Goal: Transaction & Acquisition: Book appointment/travel/reservation

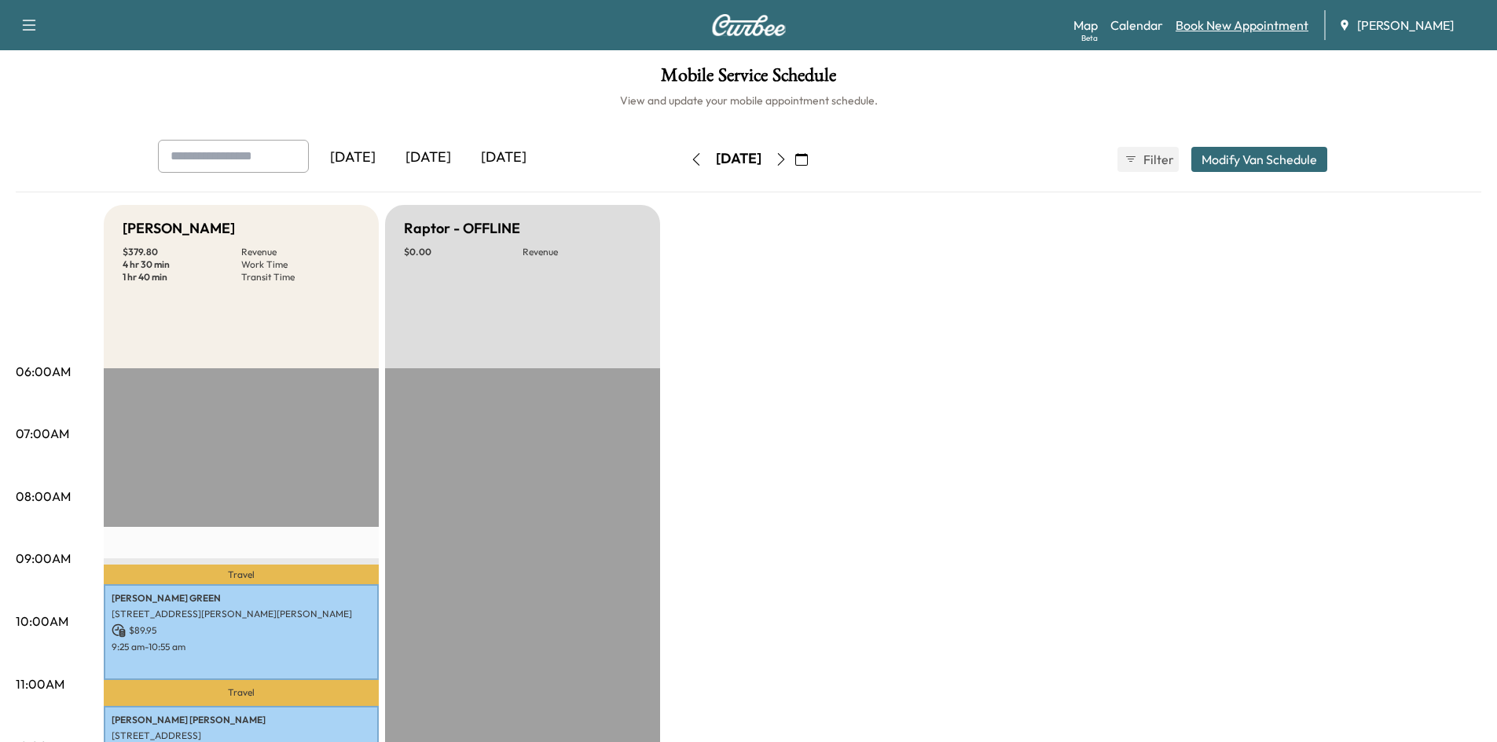
click at [1228, 23] on link "Book New Appointment" at bounding box center [1241, 25] width 133 height 19
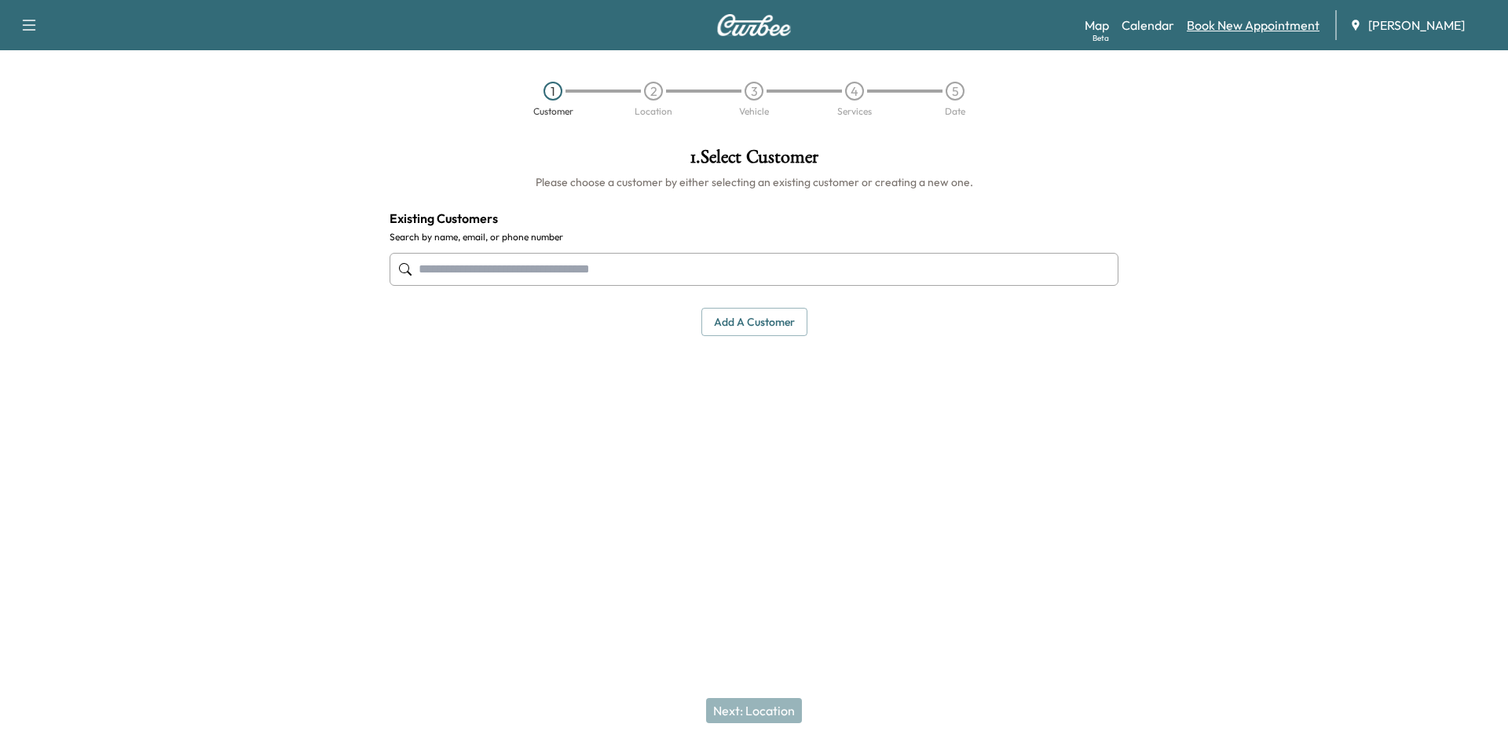
click at [1215, 28] on link "Book New Appointment" at bounding box center [1253, 25] width 133 height 19
click at [1226, 20] on link "Book New Appointment" at bounding box center [1253, 25] width 133 height 19
click at [1238, 24] on link "Book New Appointment" at bounding box center [1253, 25] width 133 height 19
click at [1244, 21] on link "Book New Appointment" at bounding box center [1253, 25] width 133 height 19
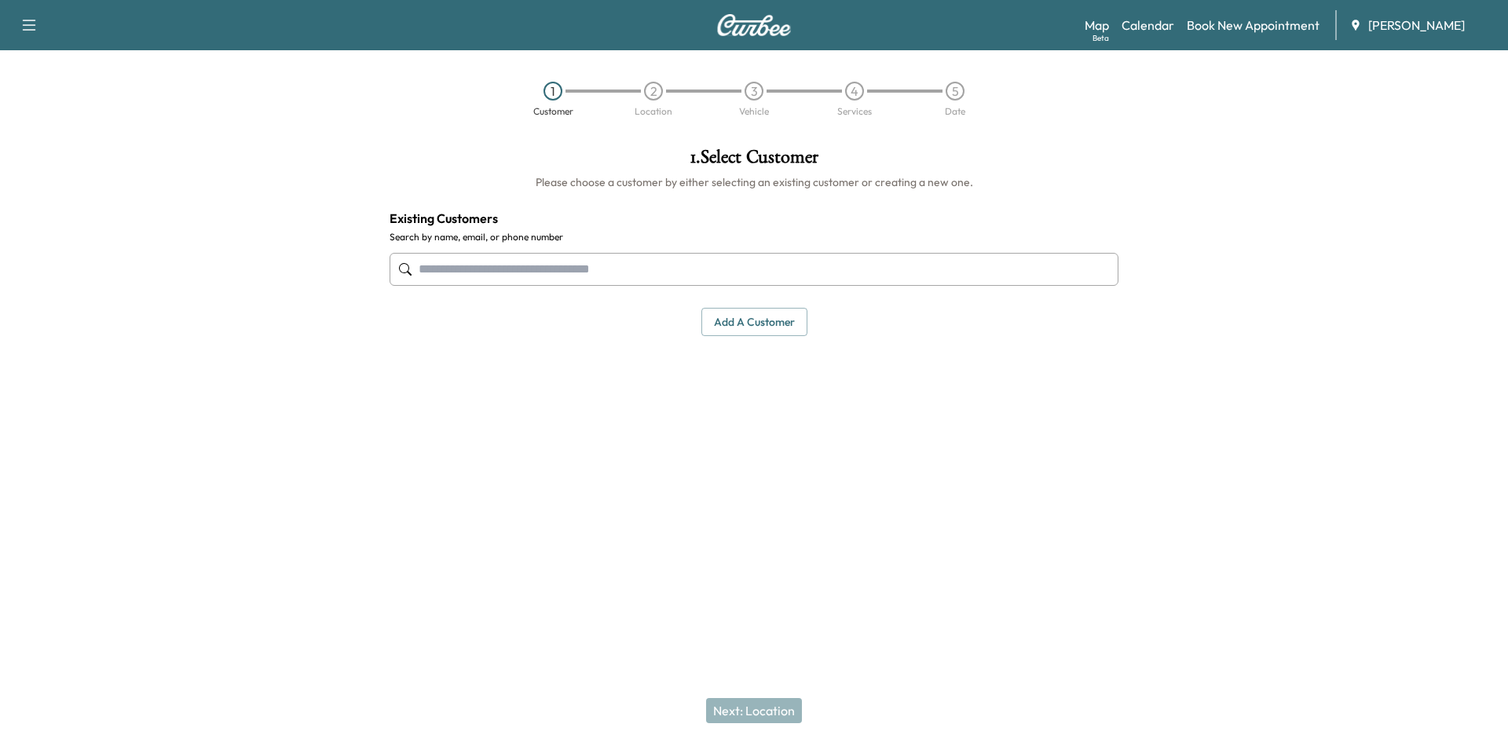
drag, startPoint x: 723, startPoint y: 246, endPoint x: 747, endPoint y: 178, distance: 71.8
click at [728, 222] on div "1 . Select Customer Please choose a customer by either selecting an existing cu…" at bounding box center [754, 242] width 754 height 214
click at [757, 325] on button "Add a customer" at bounding box center [755, 322] width 106 height 29
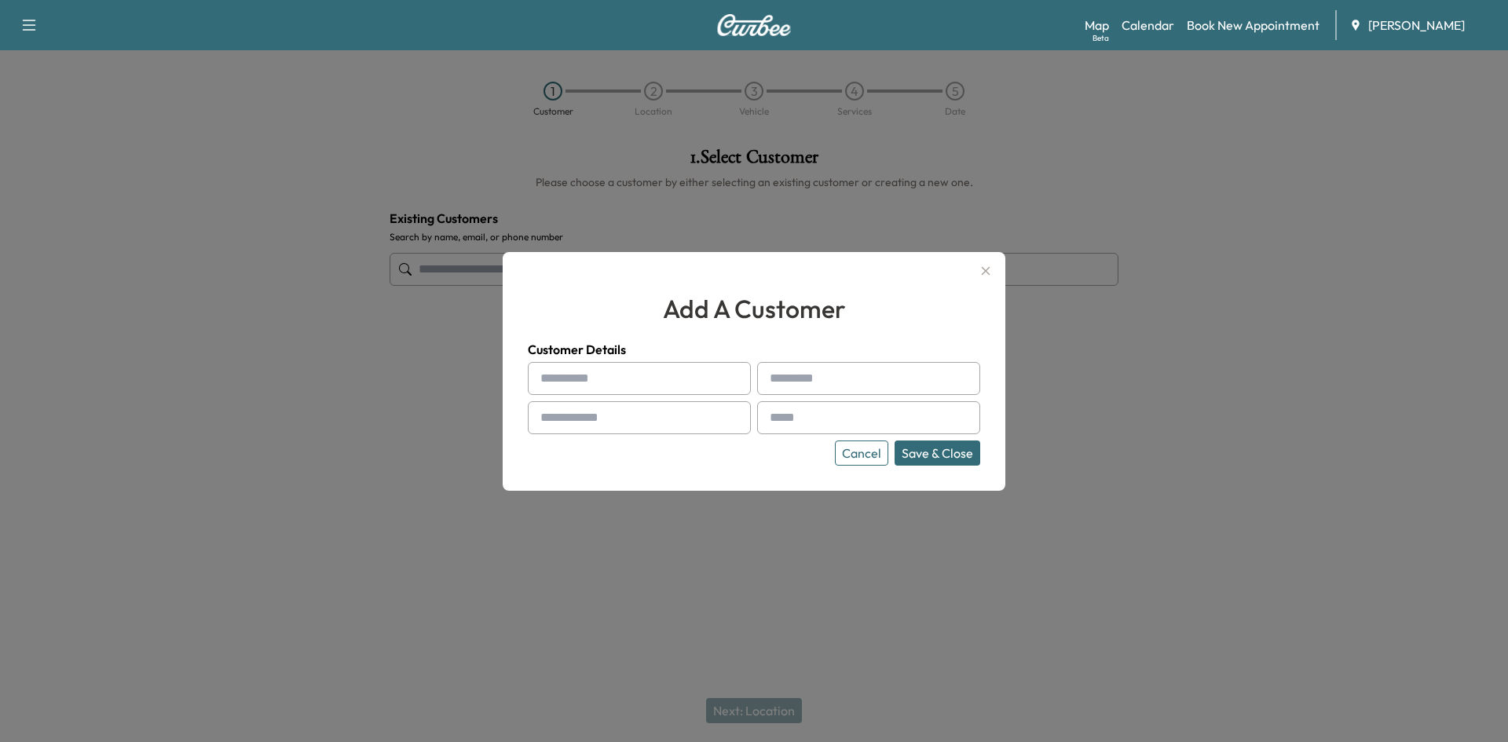
click at [759, 322] on h2 "add a customer" at bounding box center [754, 309] width 453 height 38
drag, startPoint x: 616, startPoint y: 356, endPoint x: 628, endPoint y: 371, distance: 19.0
click at [616, 357] on h4 "Customer Details" at bounding box center [754, 349] width 453 height 19
click at [640, 373] on input "text" at bounding box center [639, 378] width 223 height 33
type input "*********"
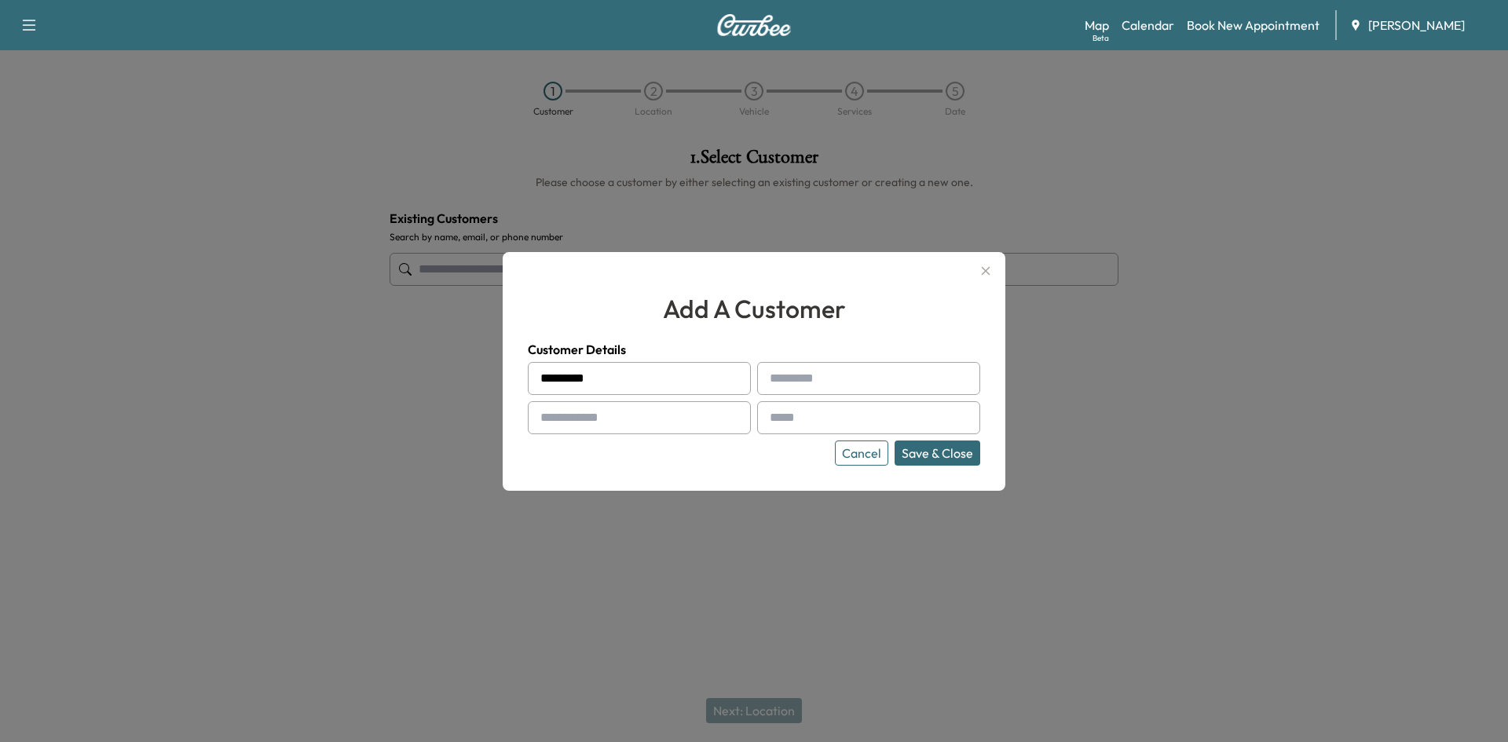
click at [843, 375] on input "text" at bounding box center [868, 378] width 223 height 33
type input "***"
click at [656, 418] on input "text" at bounding box center [639, 417] width 223 height 33
type input "**********"
click at [801, 427] on input "text" at bounding box center [868, 417] width 223 height 33
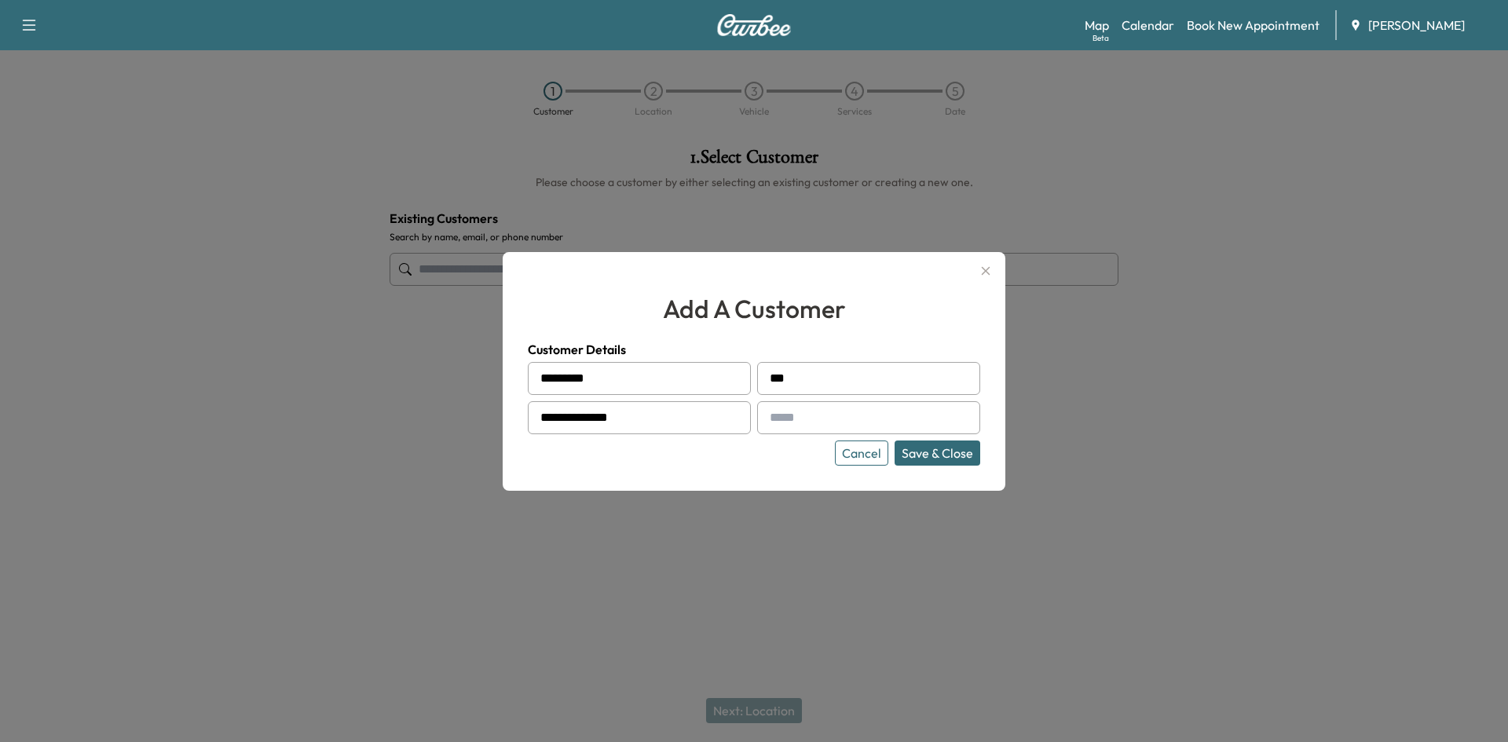
drag, startPoint x: 778, startPoint y: 416, endPoint x: 769, endPoint y: 419, distance: 9.2
drag, startPoint x: 769, startPoint y: 419, endPoint x: 760, endPoint y: 421, distance: 9.7
paste input "**********"
type input "**********"
click at [944, 450] on button "Save & Close" at bounding box center [938, 453] width 86 height 25
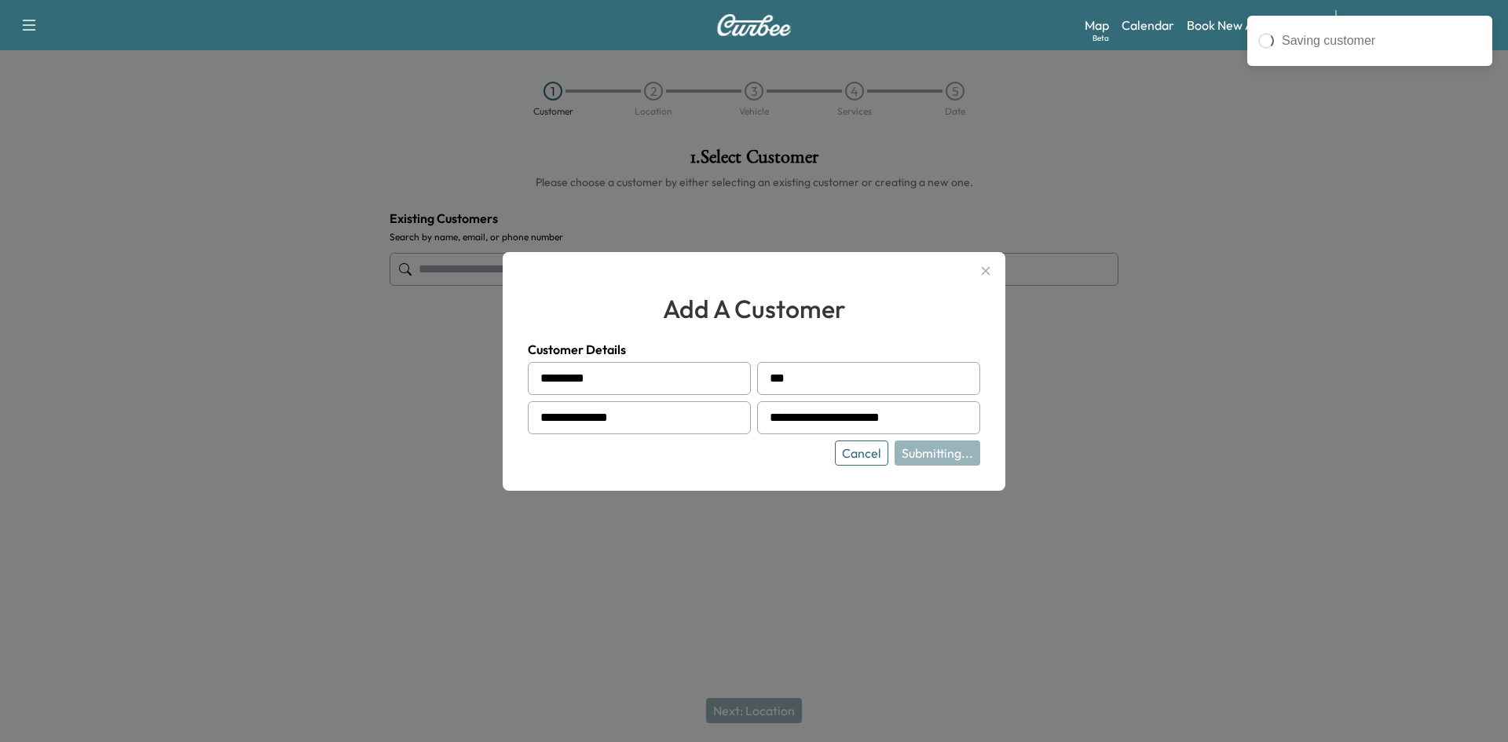
type input "**********"
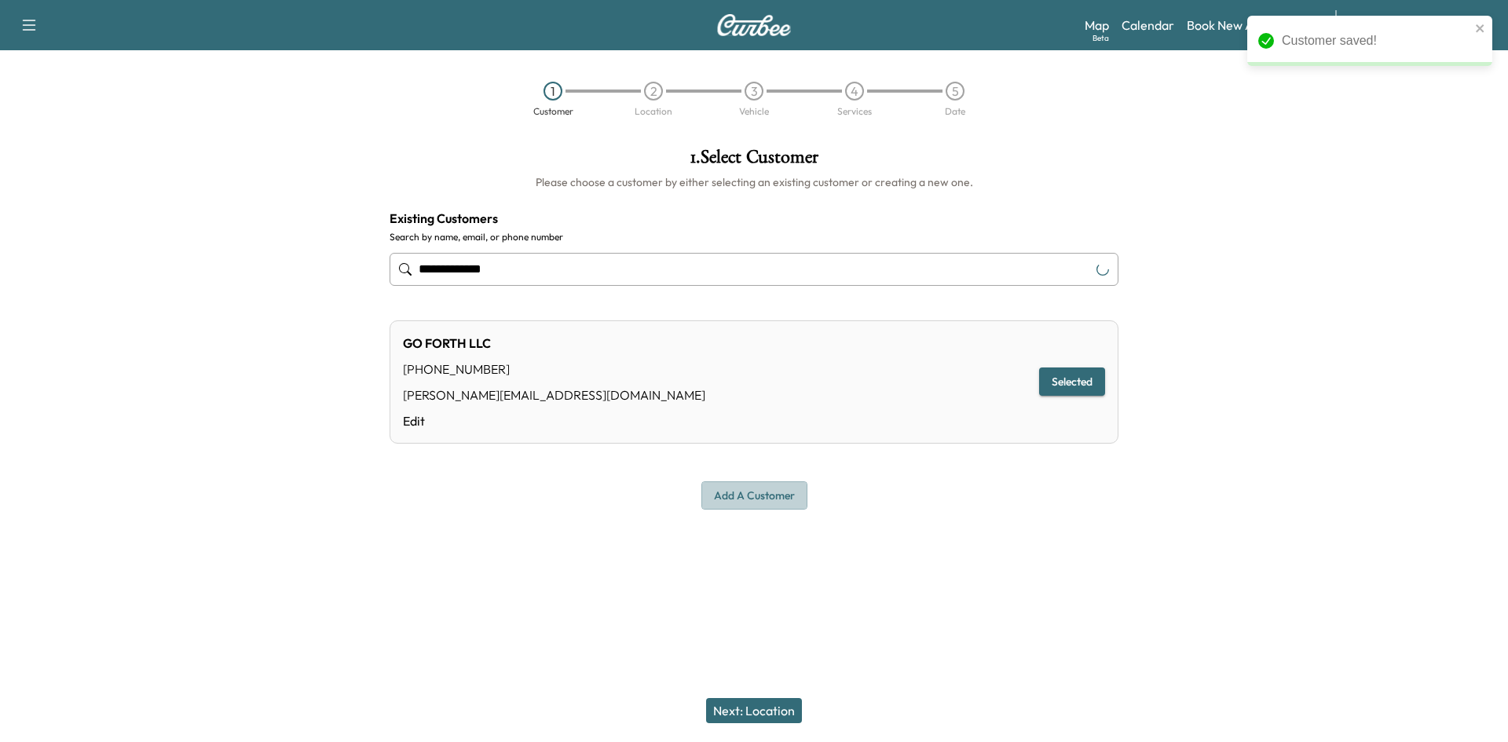
click at [757, 496] on button "Add a customer" at bounding box center [755, 496] width 106 height 29
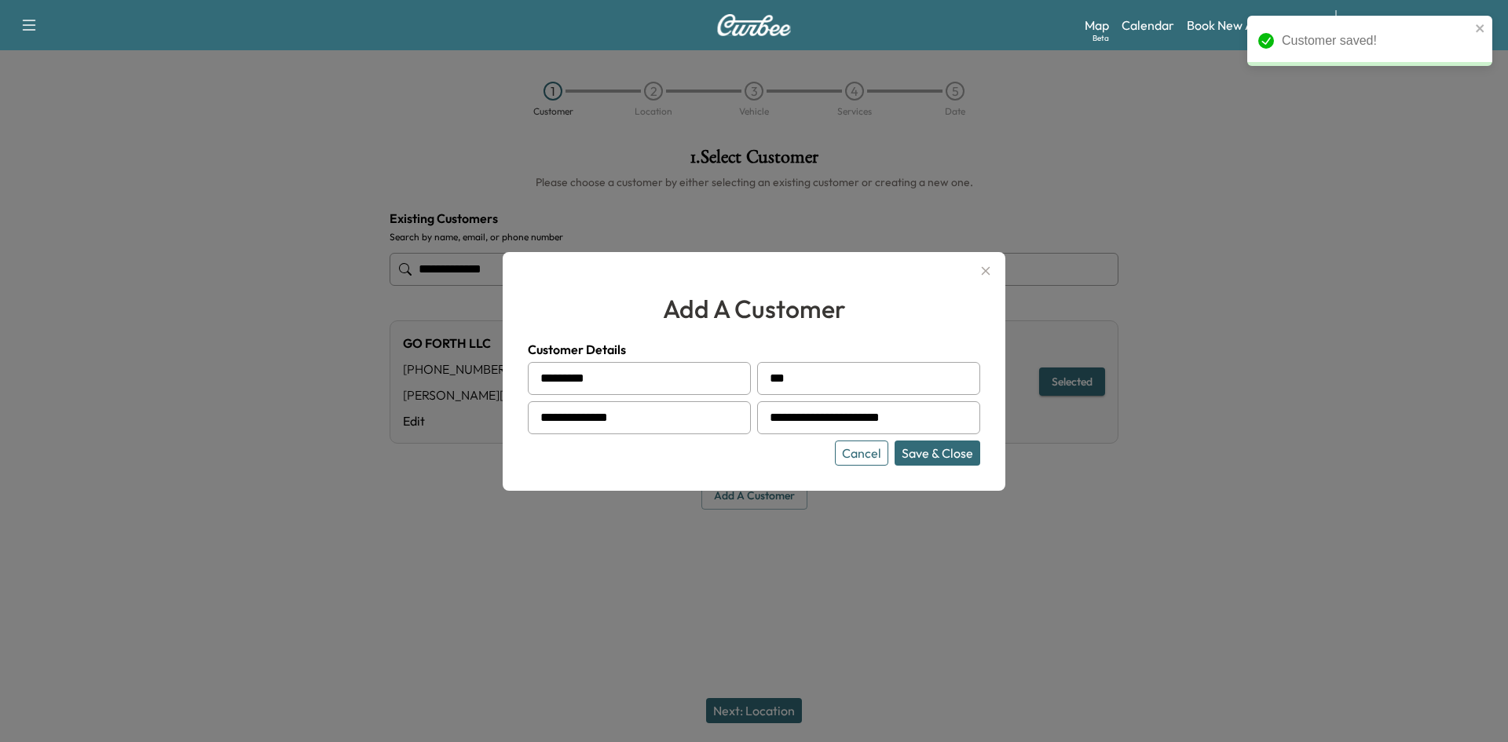
click at [943, 455] on button "Save & Close" at bounding box center [938, 453] width 86 height 25
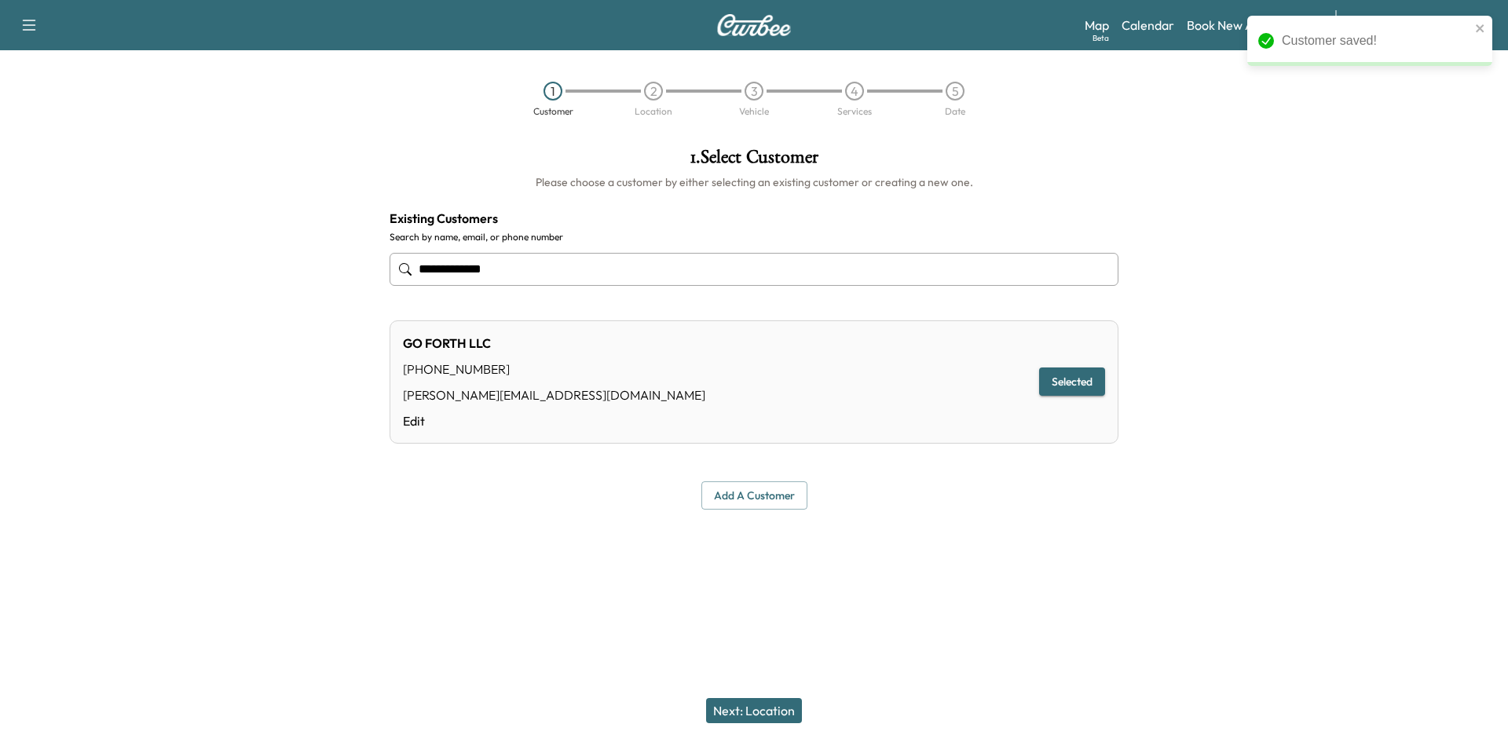
click at [740, 709] on button "Next: Location" at bounding box center [754, 710] width 96 height 25
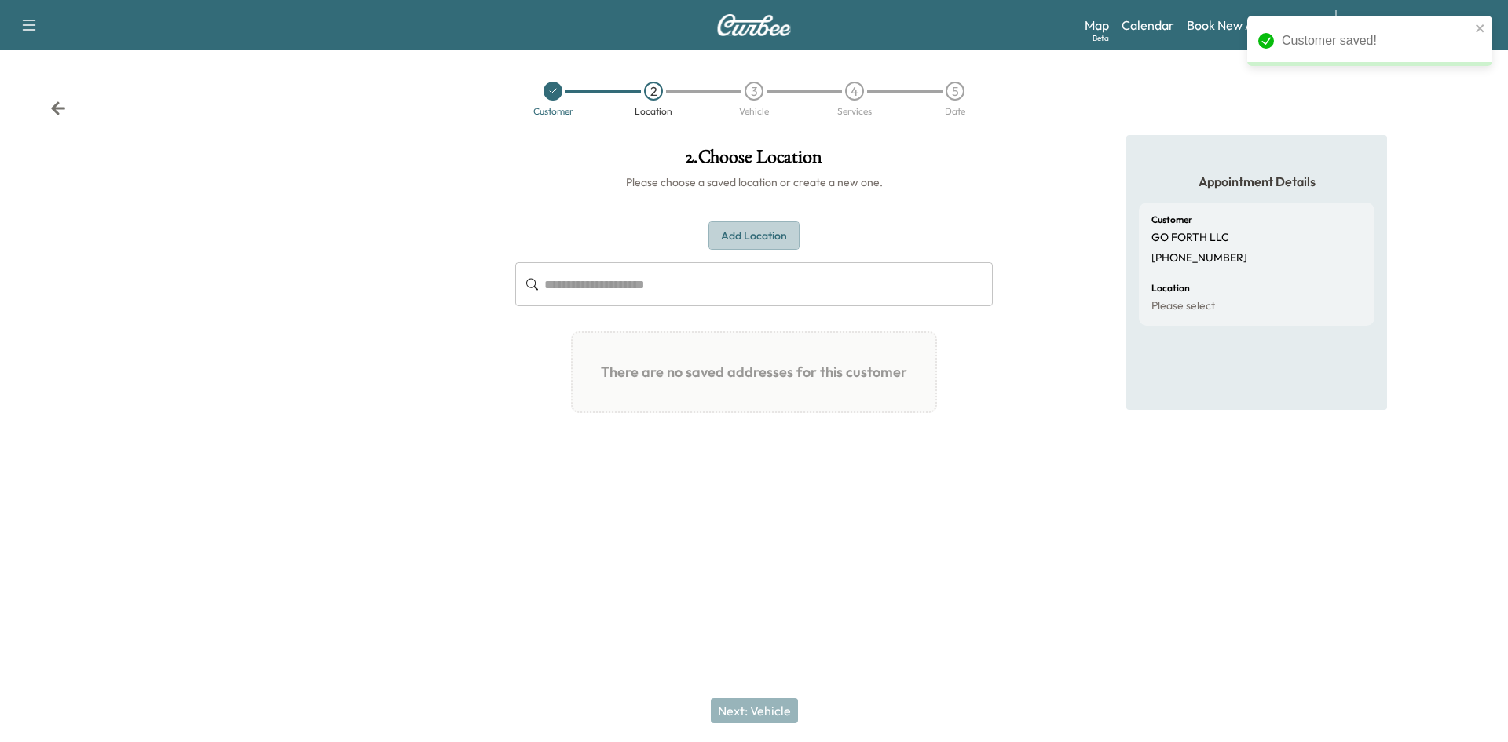
click at [734, 236] on button "Add Location" at bounding box center [754, 236] width 91 height 29
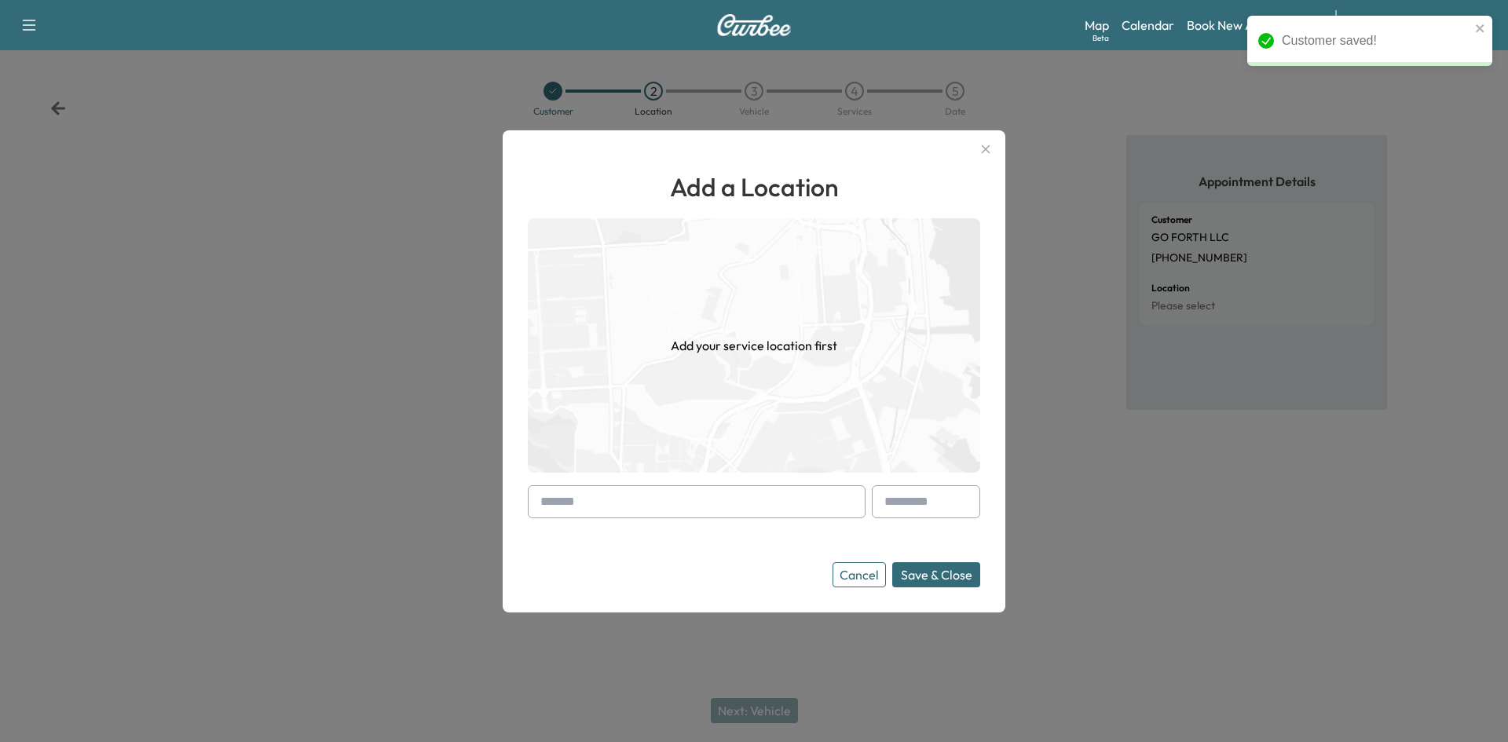
click at [548, 495] on div at bounding box center [543, 502] width 19 height 19
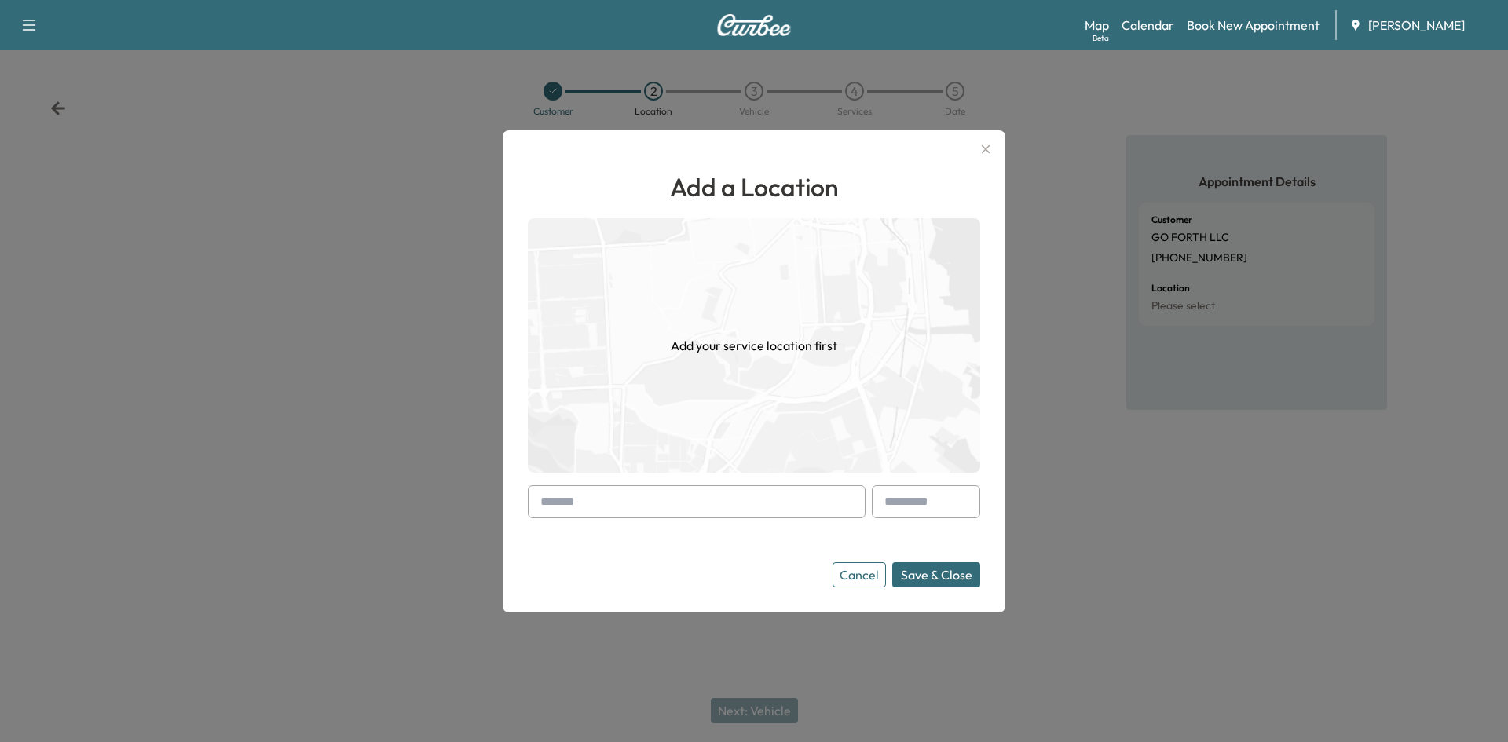
click at [558, 508] on input "text" at bounding box center [697, 502] width 338 height 33
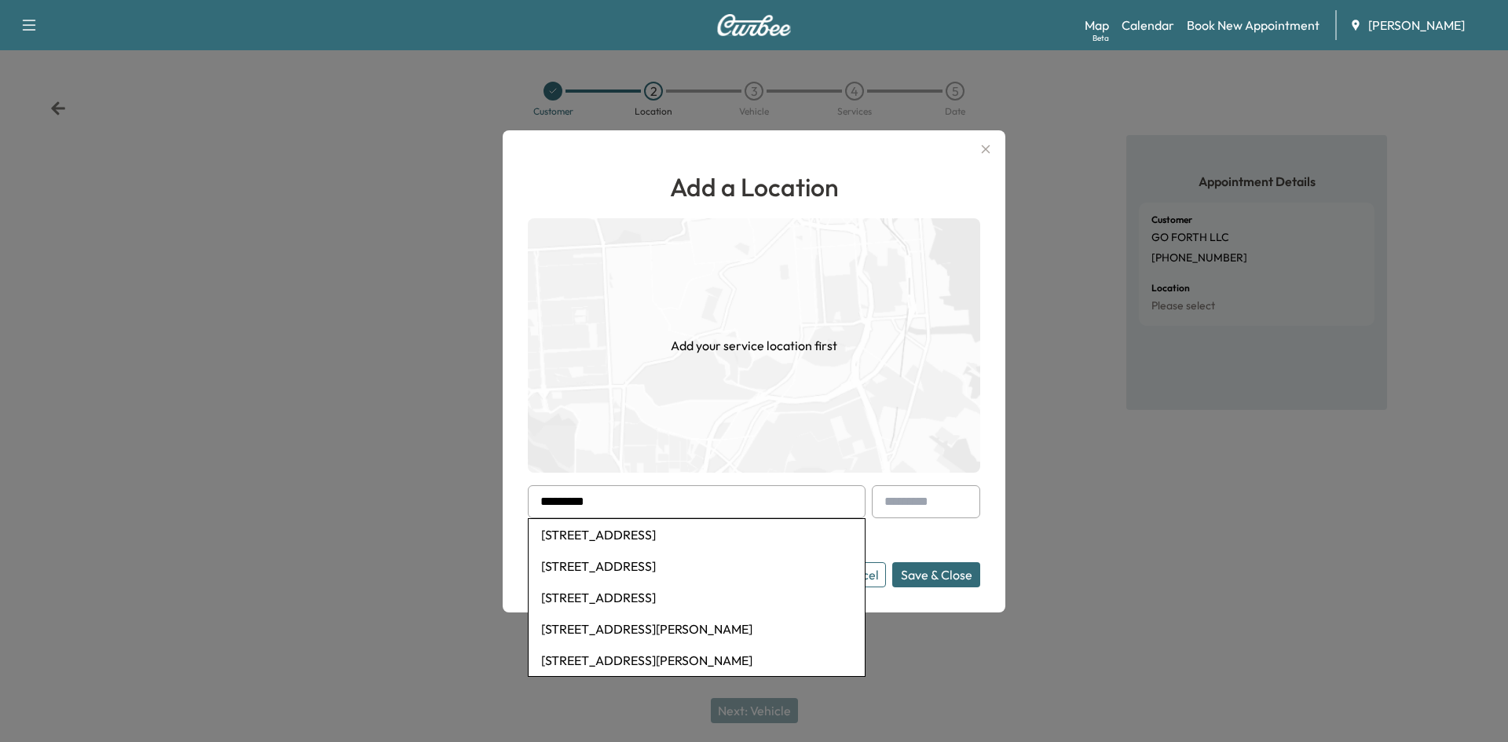
click at [697, 537] on li "[STREET_ADDRESS]" at bounding box center [697, 534] width 336 height 31
type input "**********"
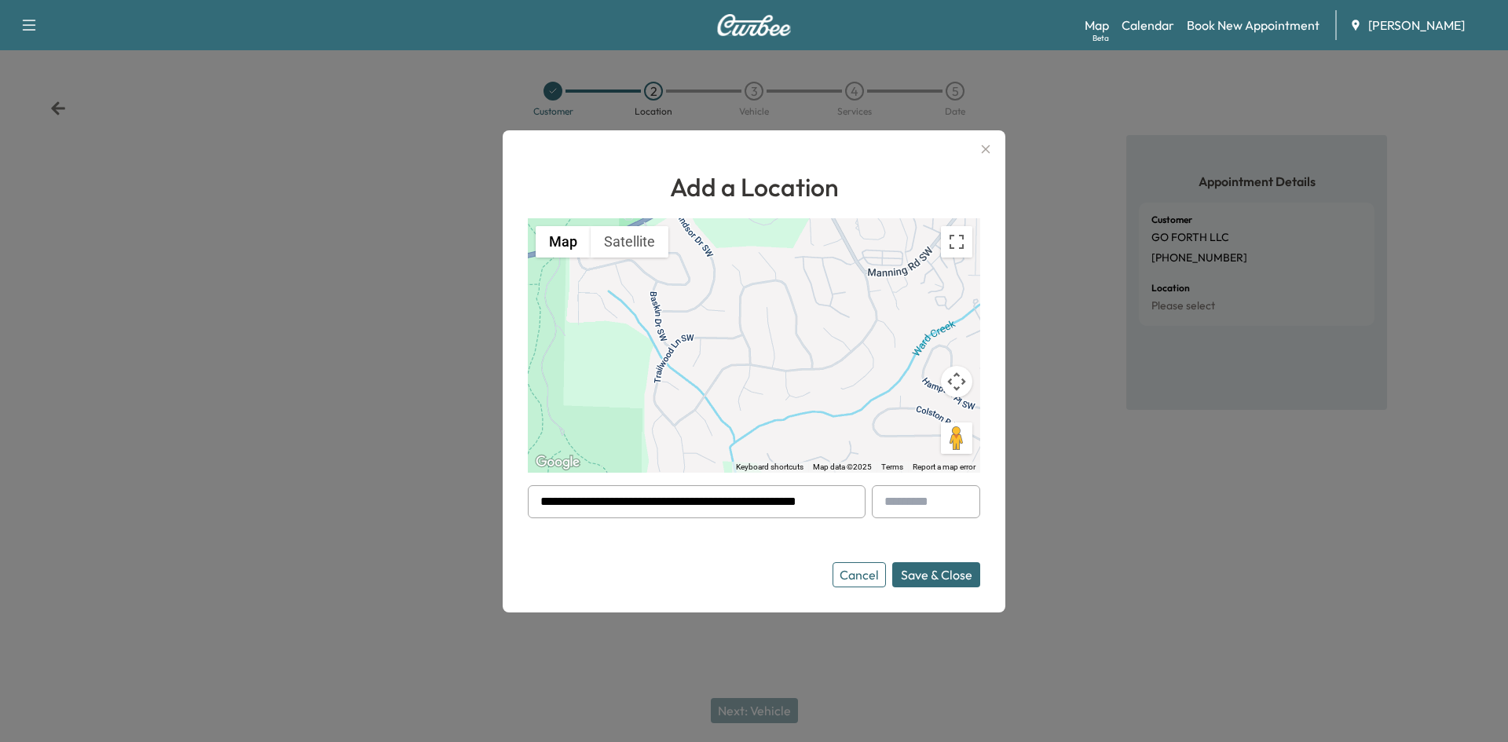
click at [940, 583] on button "Save & Close" at bounding box center [936, 575] width 88 height 25
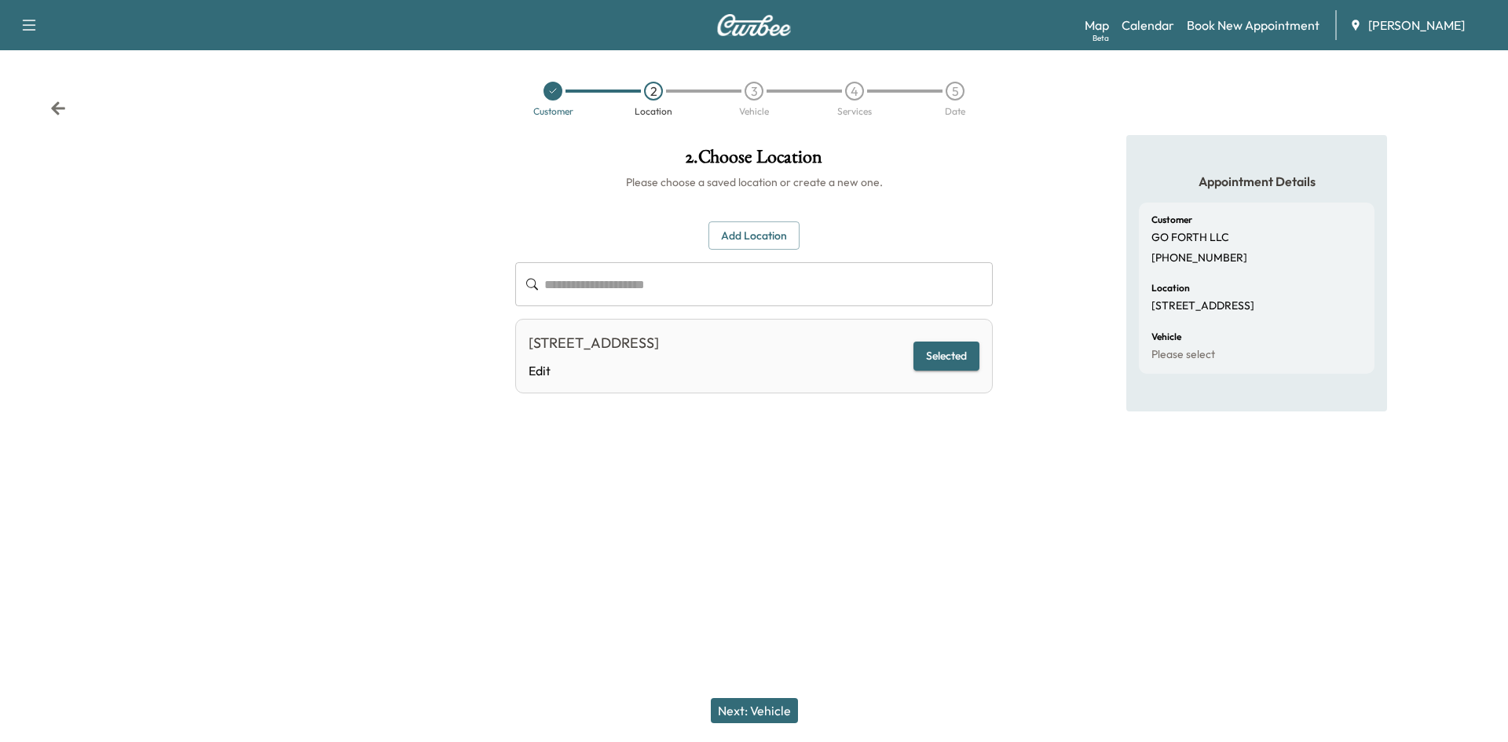
click at [760, 711] on button "Next: Vehicle" at bounding box center [754, 710] width 87 height 25
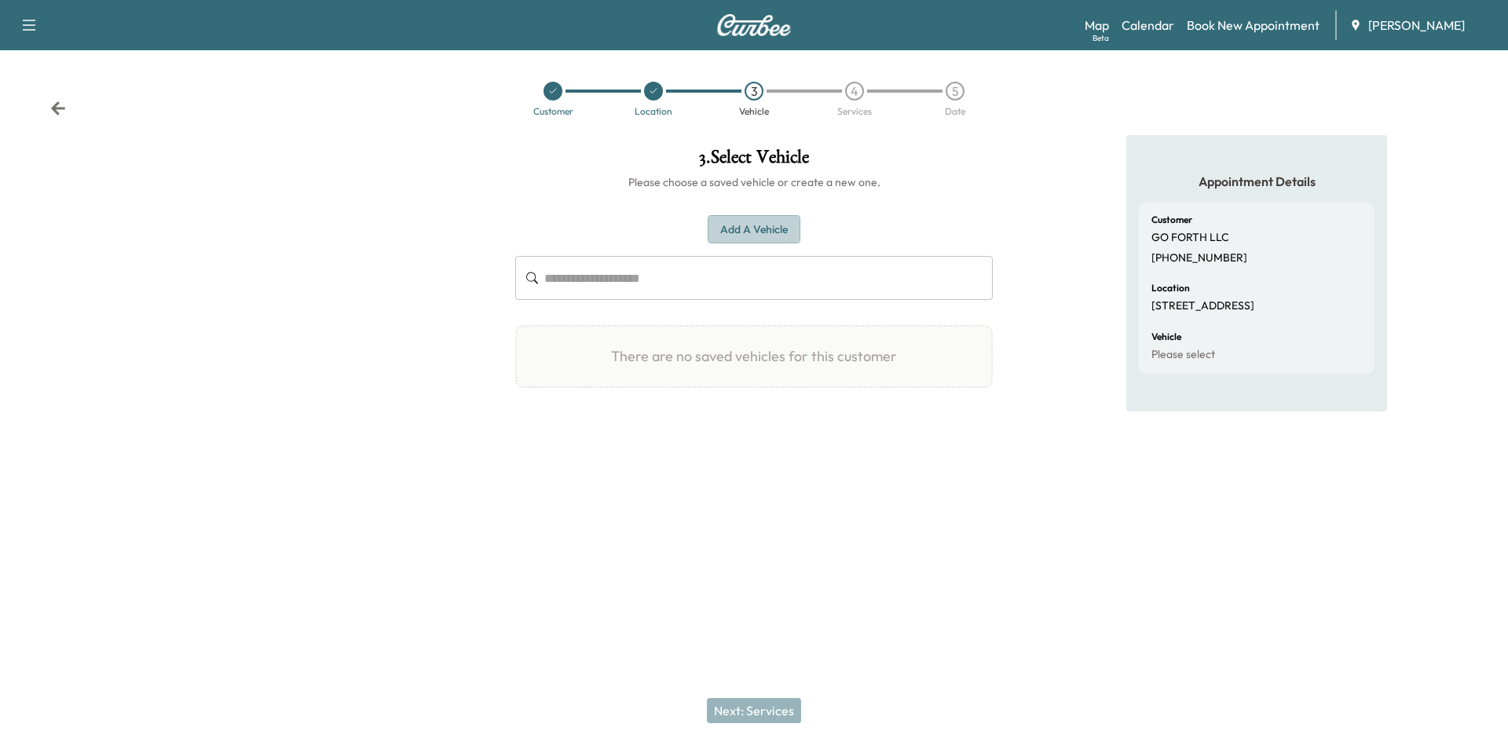
click at [721, 234] on button "Add a Vehicle" at bounding box center [754, 229] width 93 height 29
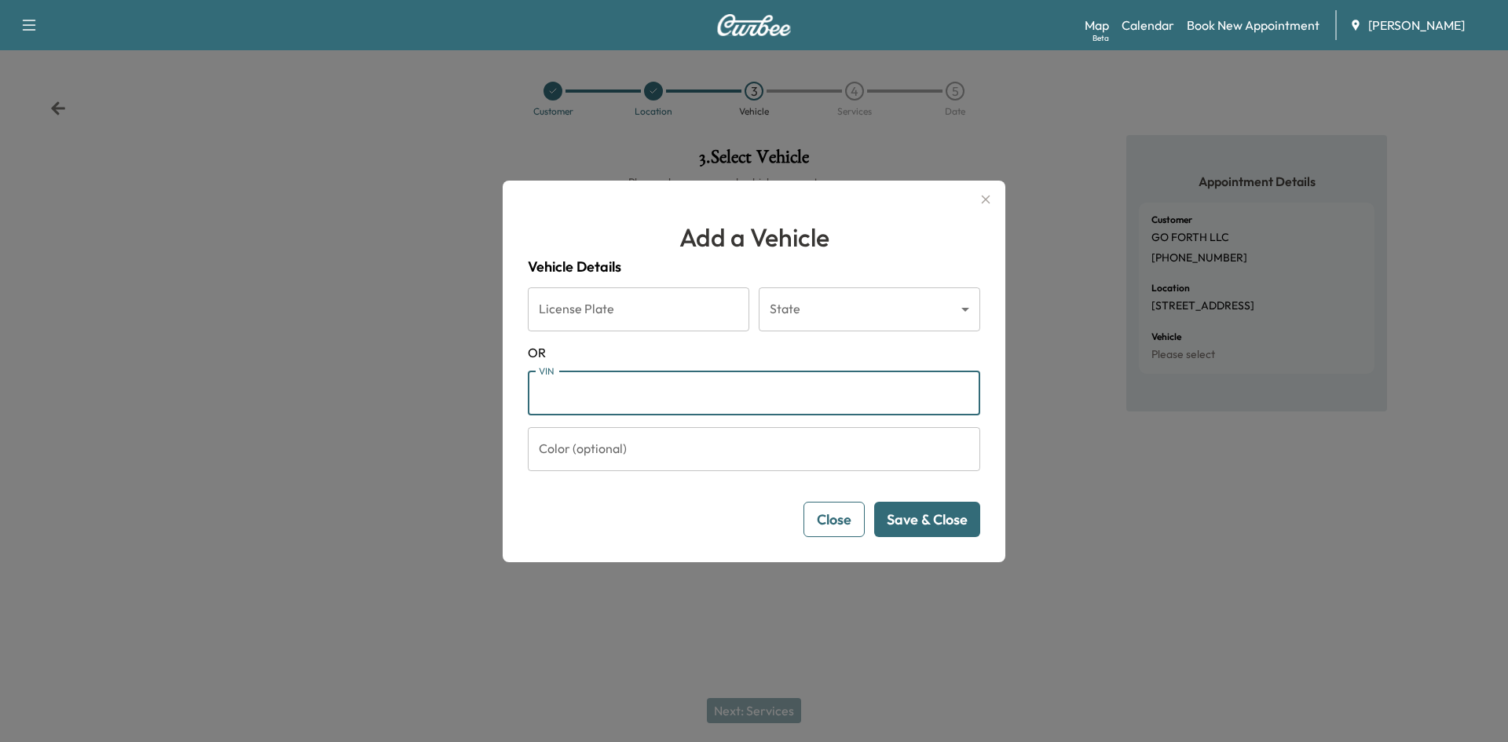
click at [574, 394] on input "VIN" at bounding box center [754, 394] width 453 height 44
drag, startPoint x: 543, startPoint y: 390, endPoint x: 539, endPoint y: 406, distance: 17.0
click at [539, 406] on input "VIN" at bounding box center [754, 394] width 453 height 44
paste input "**********"
type input "**********"
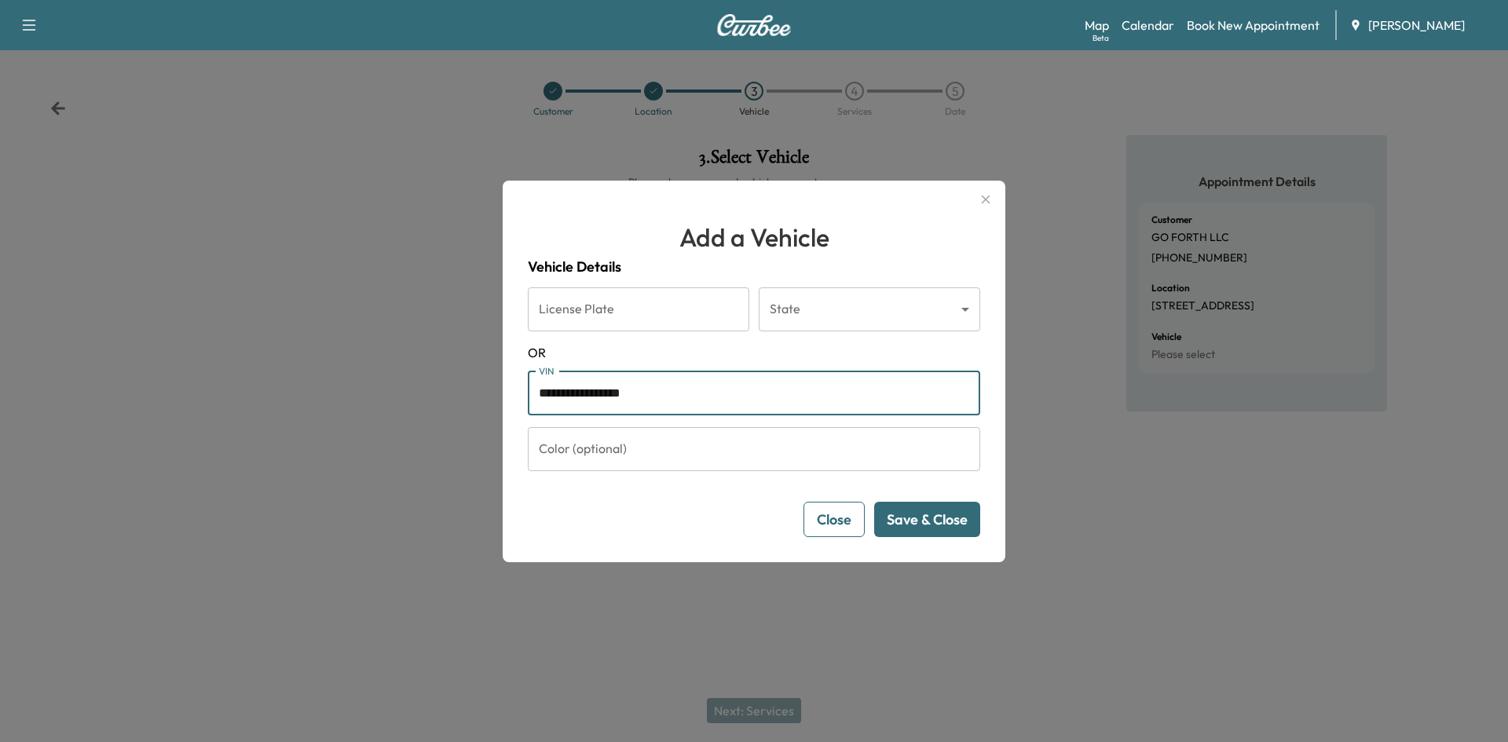
click at [920, 522] on button "Save & Close" at bounding box center [927, 519] width 106 height 35
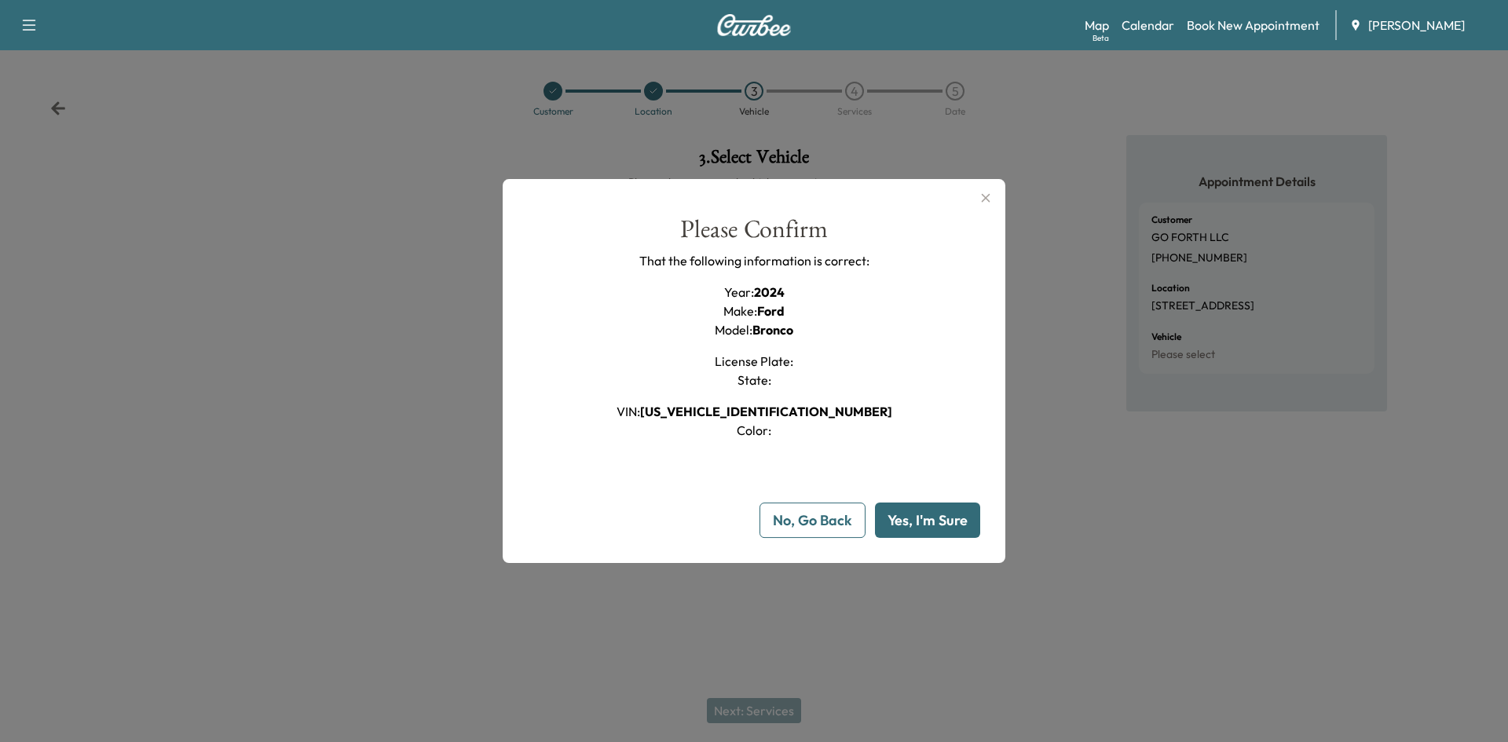
click at [936, 525] on button "Yes, I'm Sure" at bounding box center [927, 520] width 105 height 35
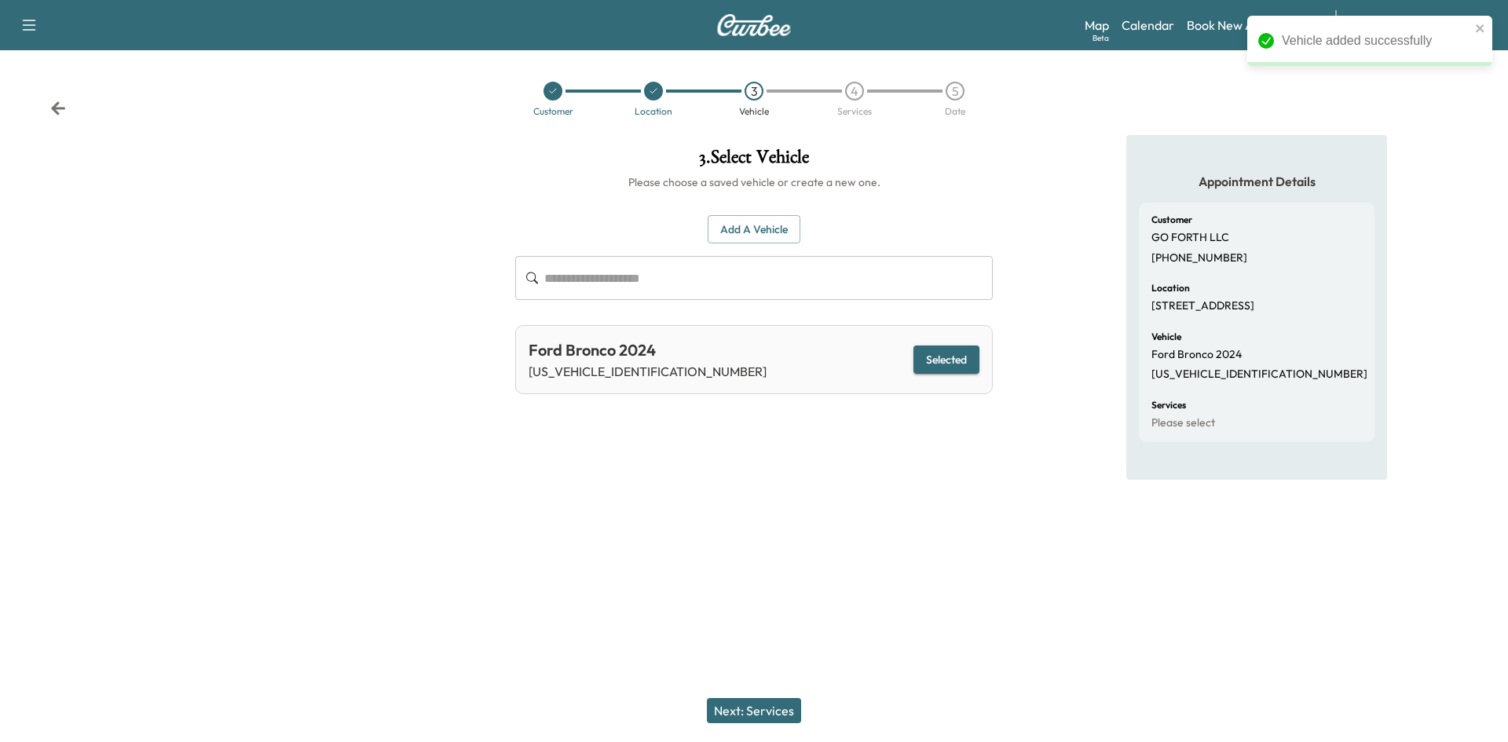
drag, startPoint x: 764, startPoint y: 707, endPoint x: 752, endPoint y: 689, distance: 22.0
click at [764, 707] on button "Next: Services" at bounding box center [754, 710] width 94 height 25
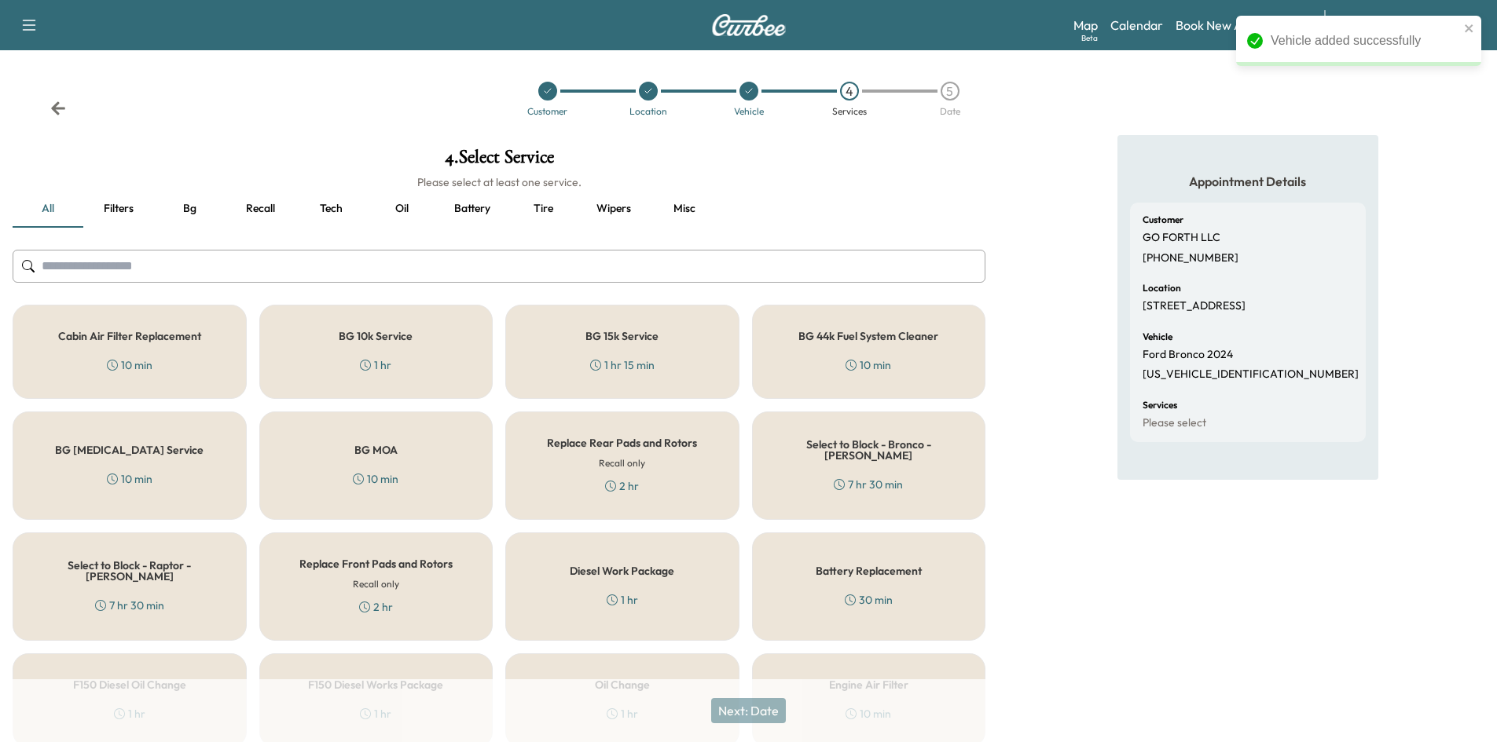
click at [400, 207] on button "Oil" at bounding box center [401, 209] width 71 height 38
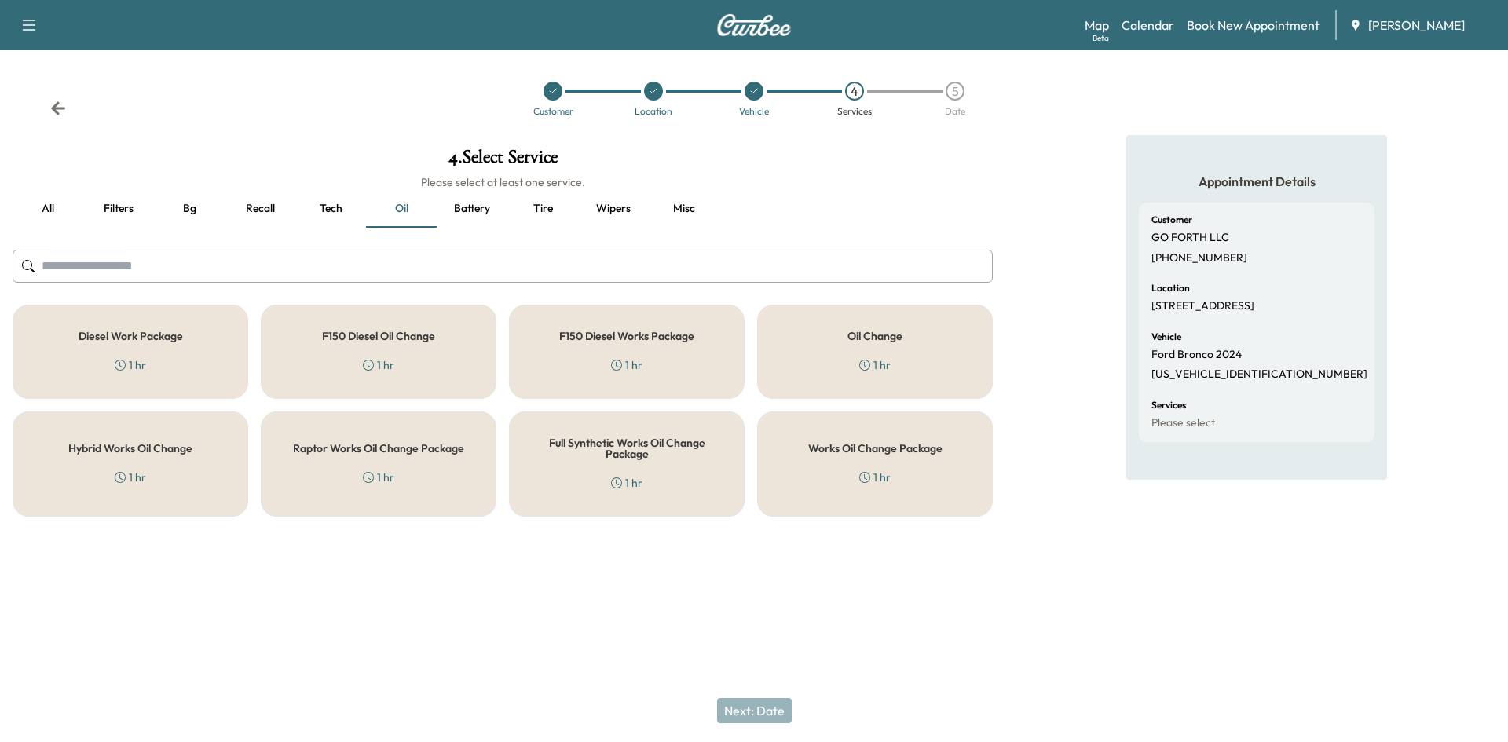
click at [849, 471] on div "Works Oil Change Package 1 hr" at bounding box center [875, 464] width 236 height 105
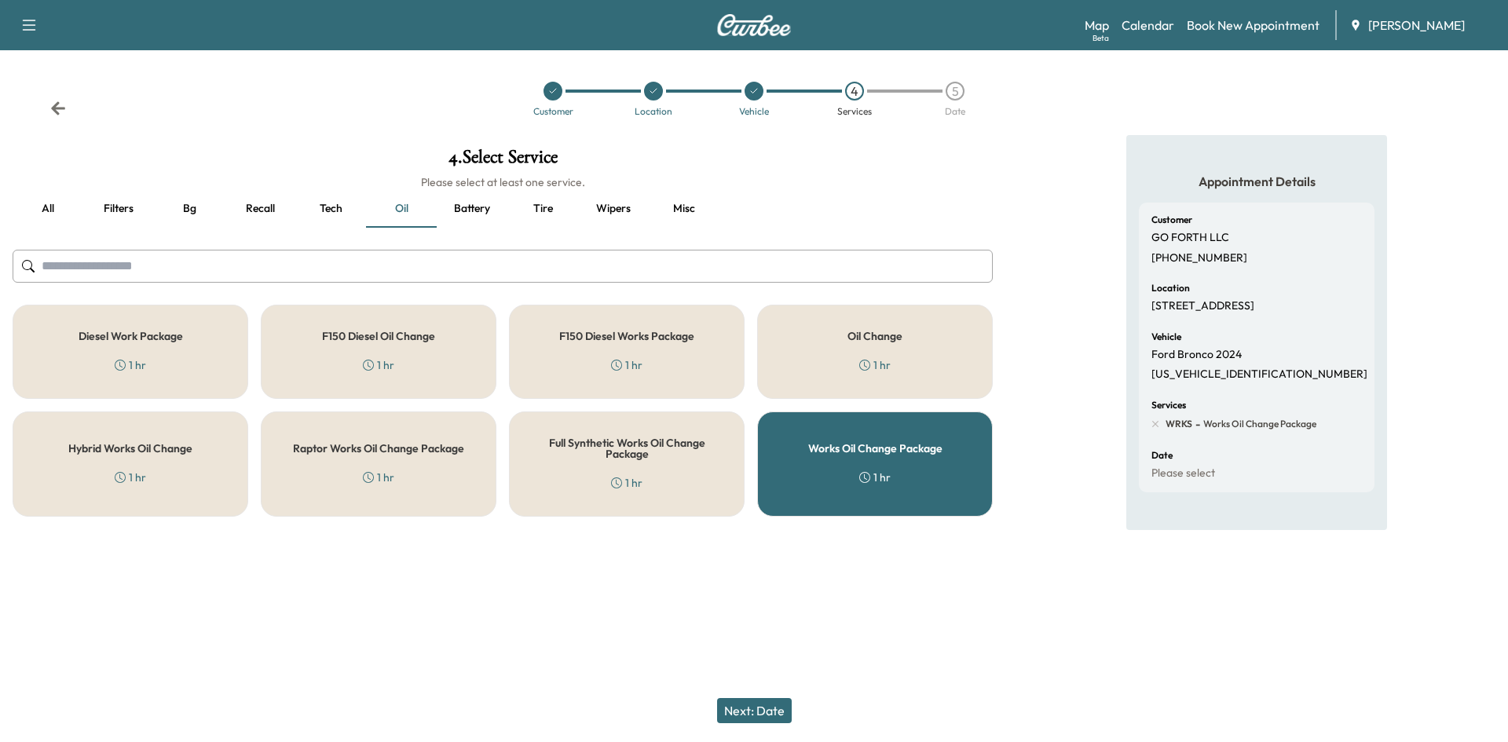
click at [760, 699] on button "Next: Date" at bounding box center [754, 710] width 75 height 25
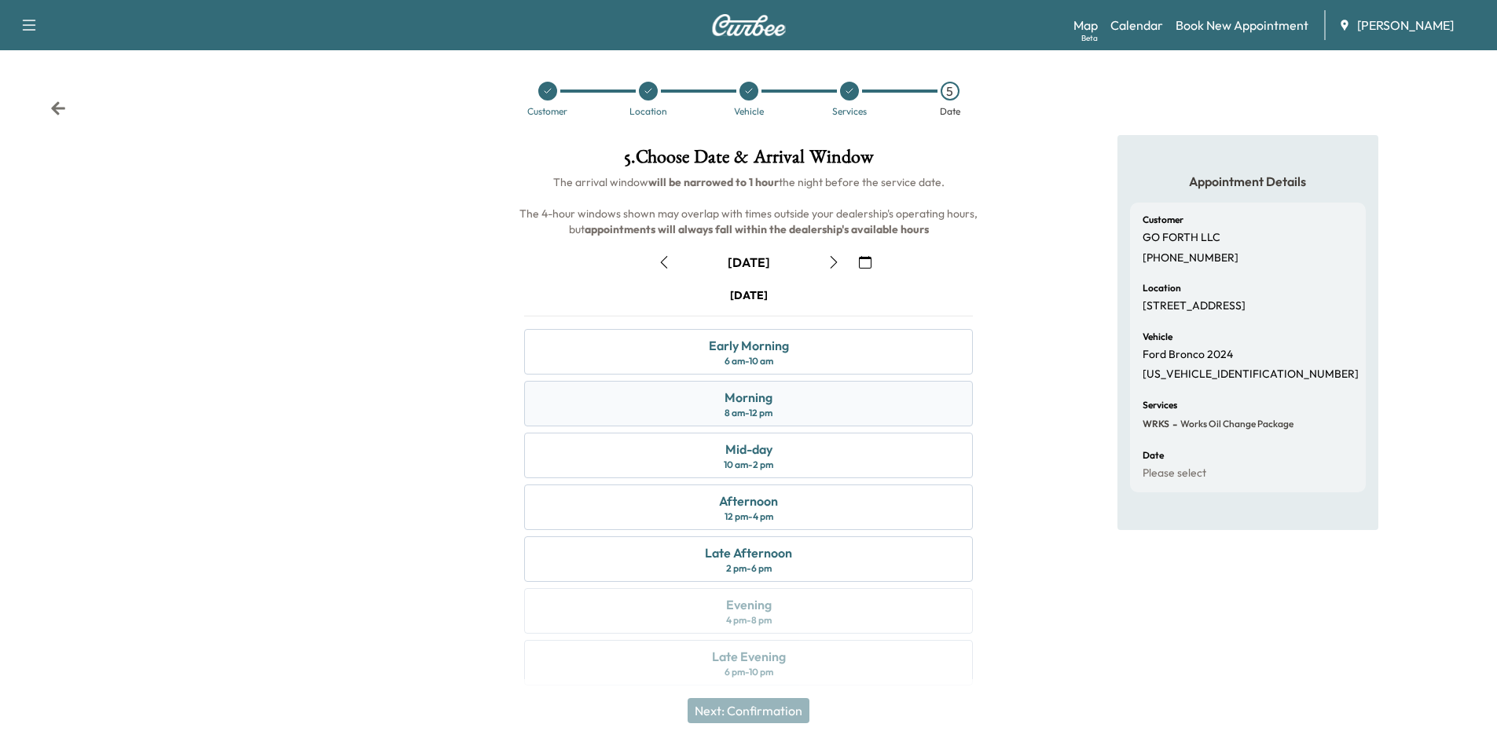
click at [849, 401] on div "Morning 8 am - 12 pm" at bounding box center [748, 404] width 449 height 46
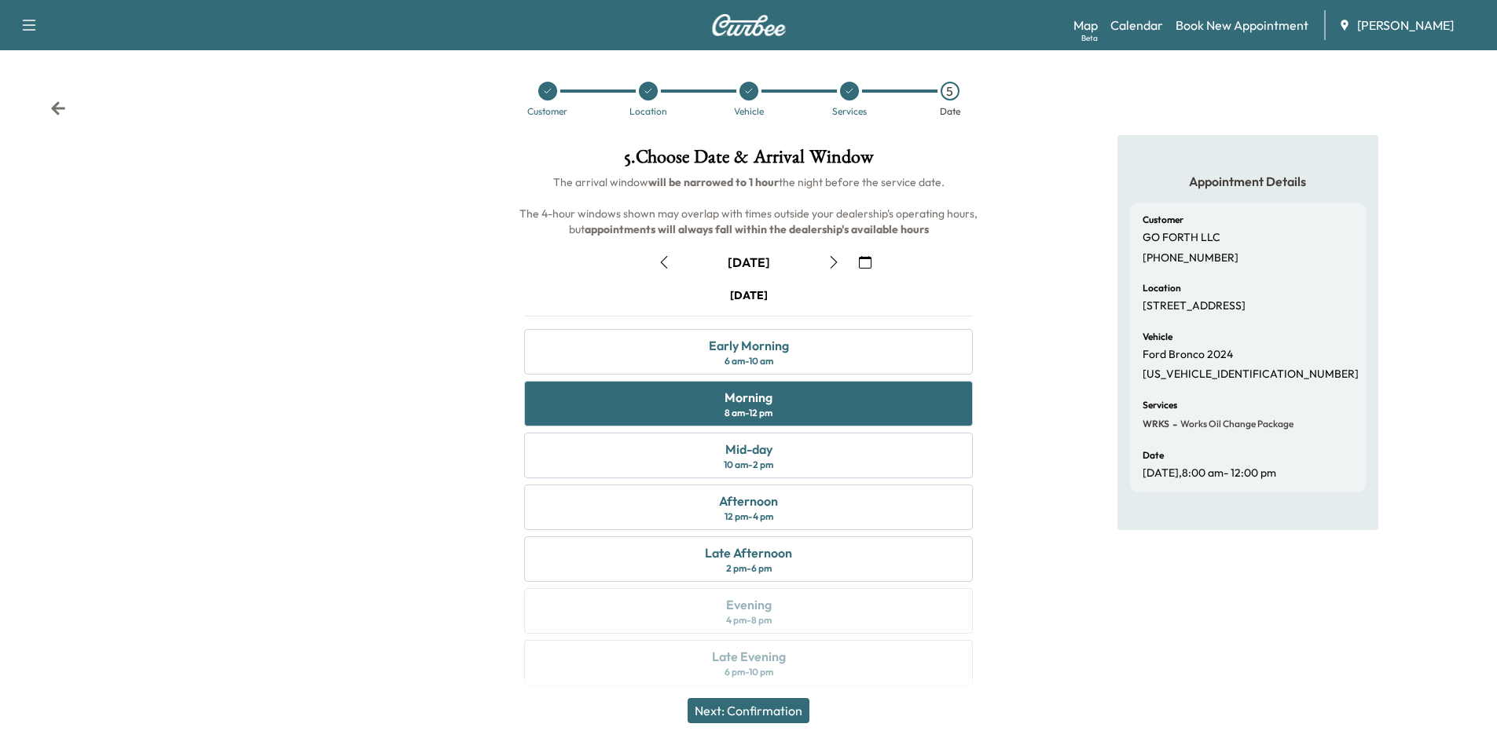
drag, startPoint x: 778, startPoint y: 717, endPoint x: 821, endPoint y: 685, distance: 53.9
click at [778, 716] on button "Next: Confirmation" at bounding box center [748, 710] width 122 height 25
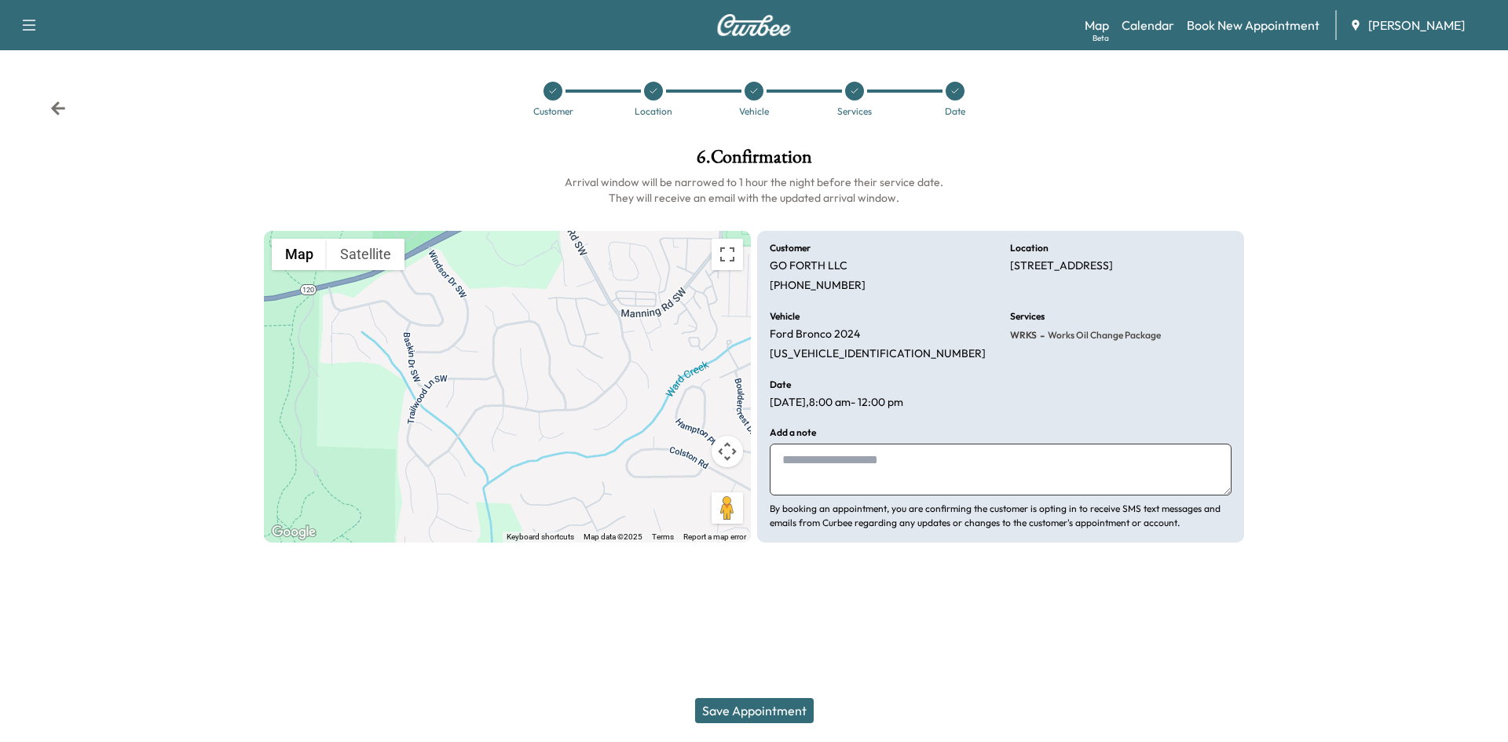
click at [757, 708] on button "Save Appointment" at bounding box center [754, 710] width 119 height 25
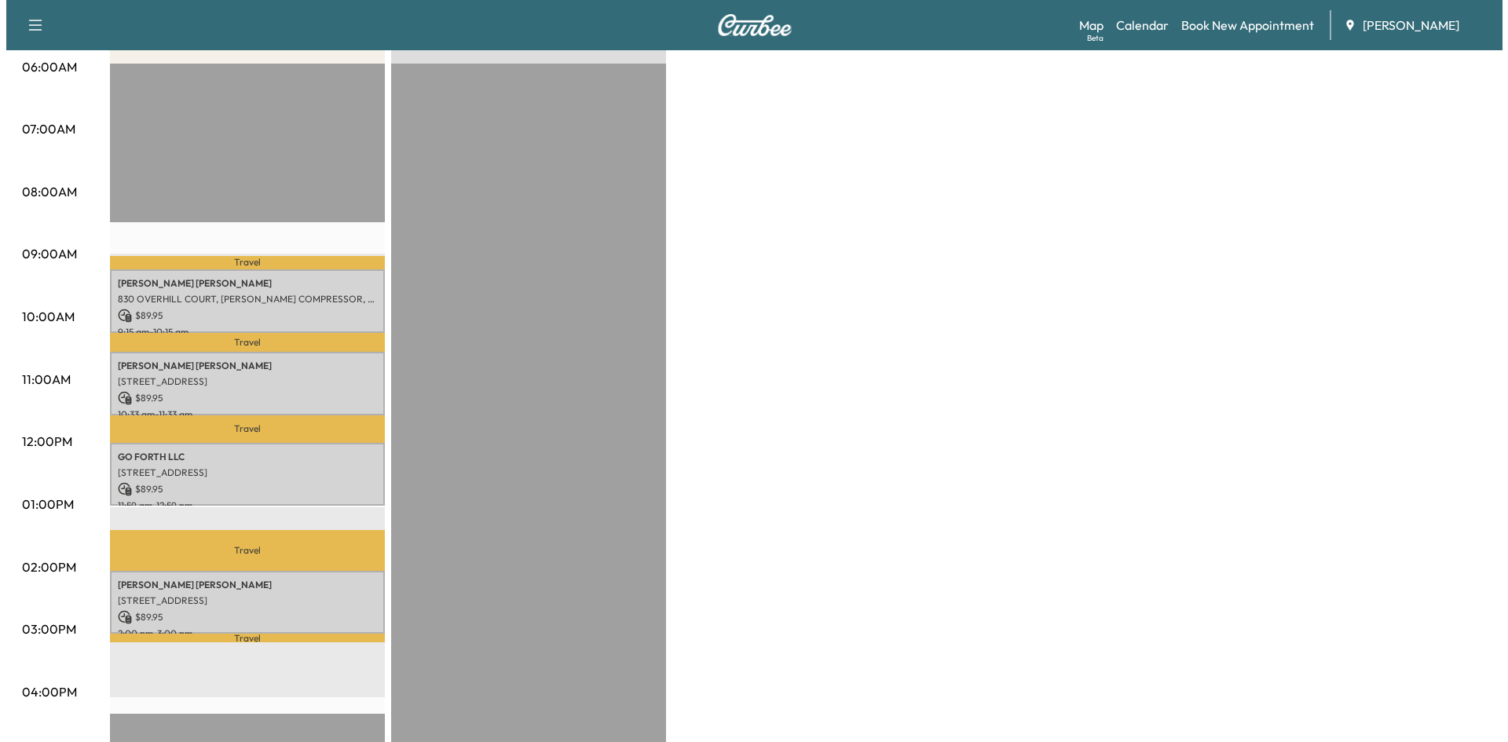
scroll to position [315, 0]
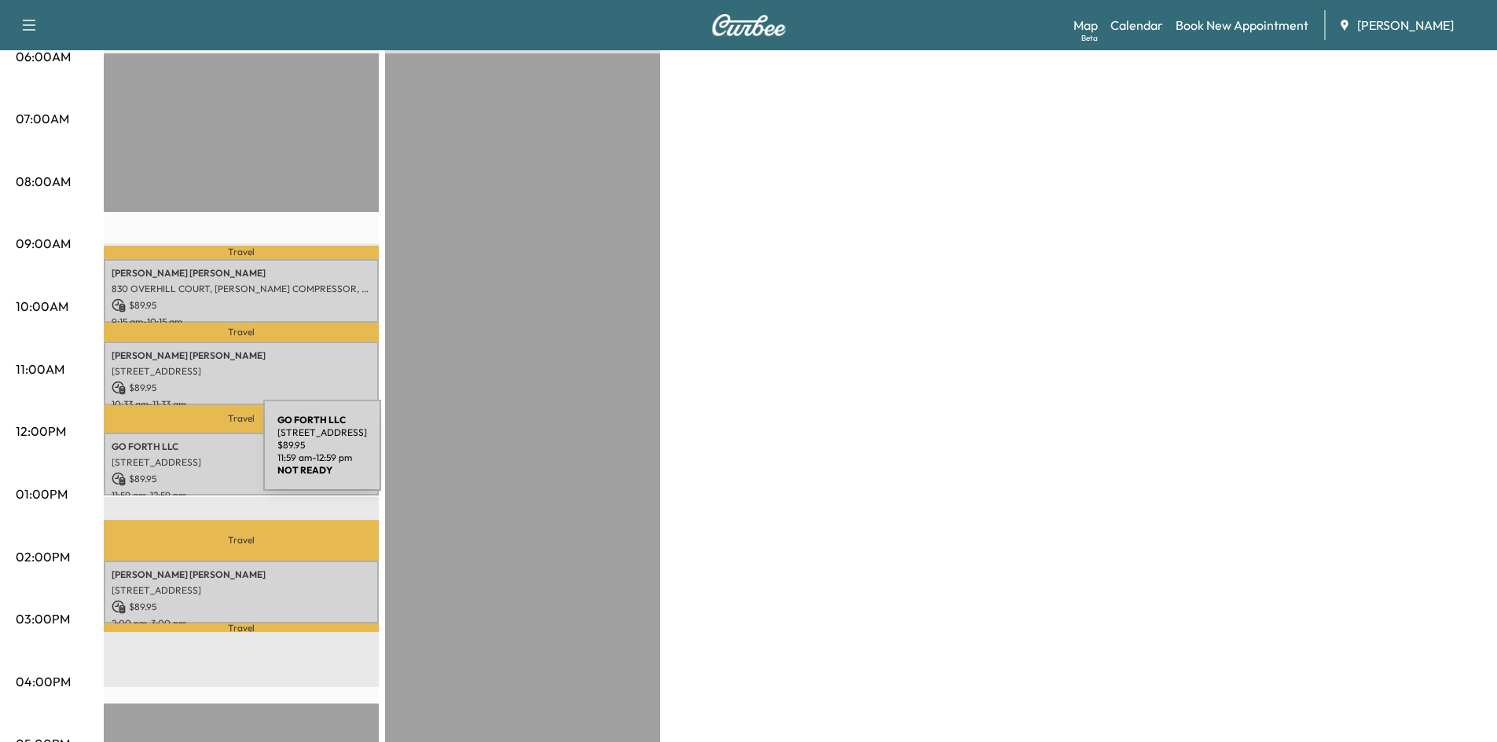
click at [145, 456] on p "[STREET_ADDRESS]" at bounding box center [241, 462] width 259 height 13
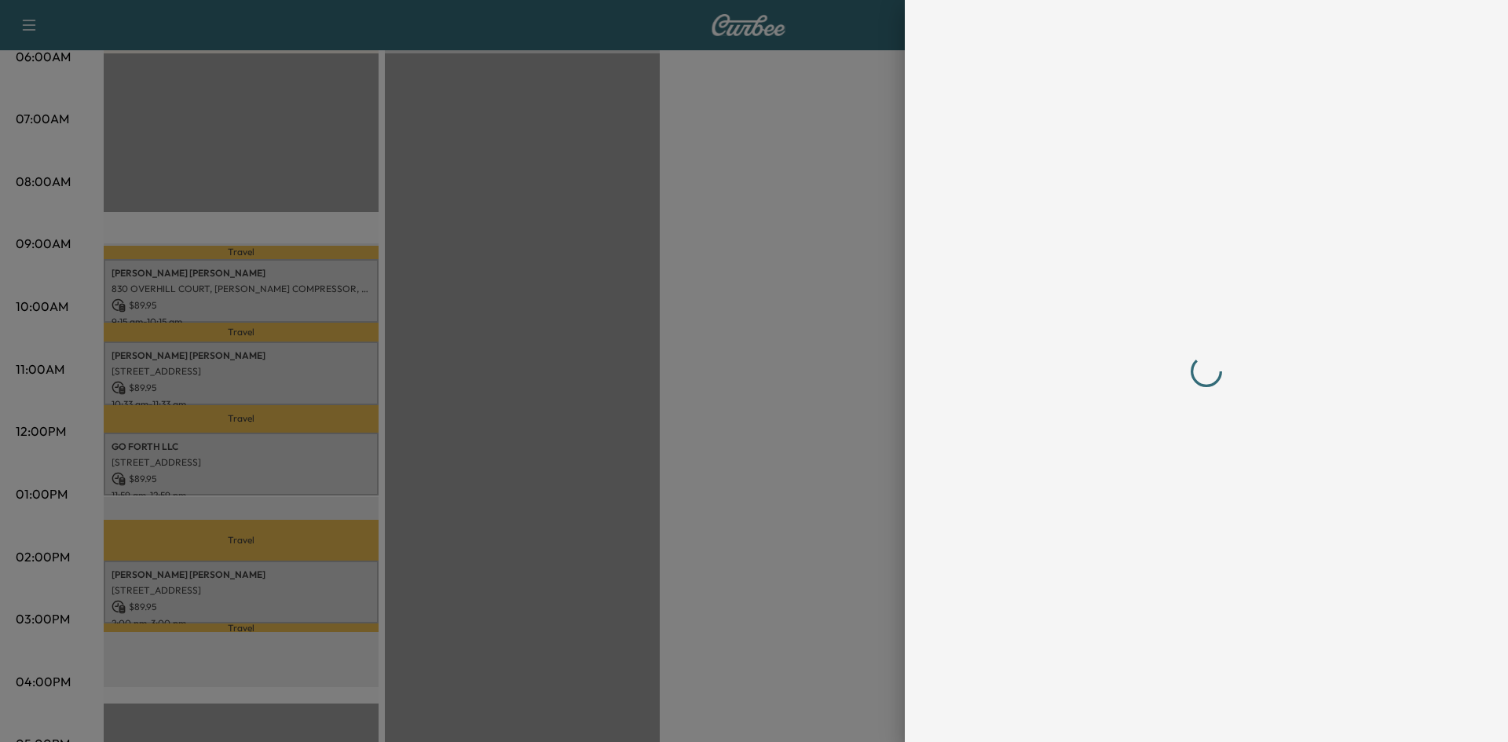
click at [145, 455] on div at bounding box center [754, 371] width 1508 height 742
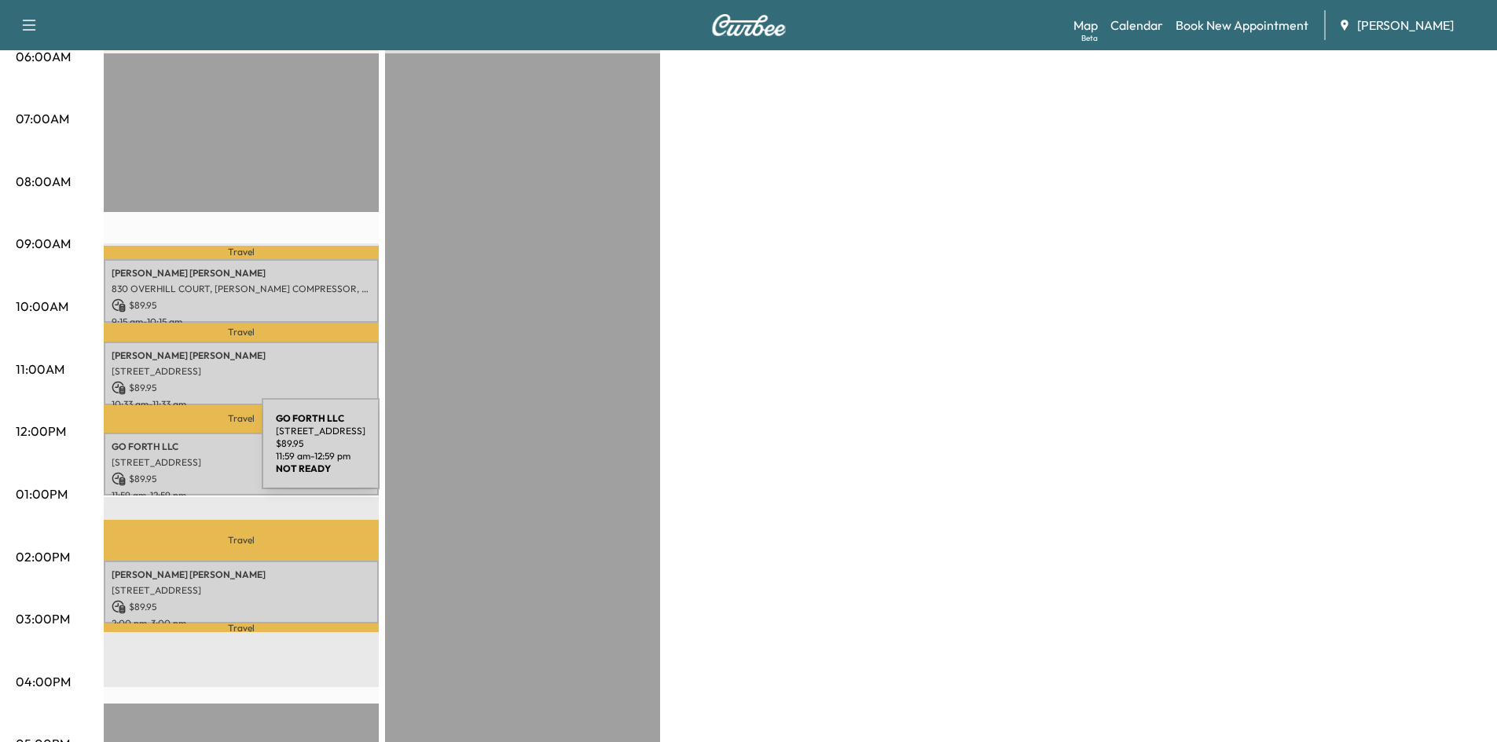
click at [144, 456] on p "[STREET_ADDRESS]" at bounding box center [241, 462] width 259 height 13
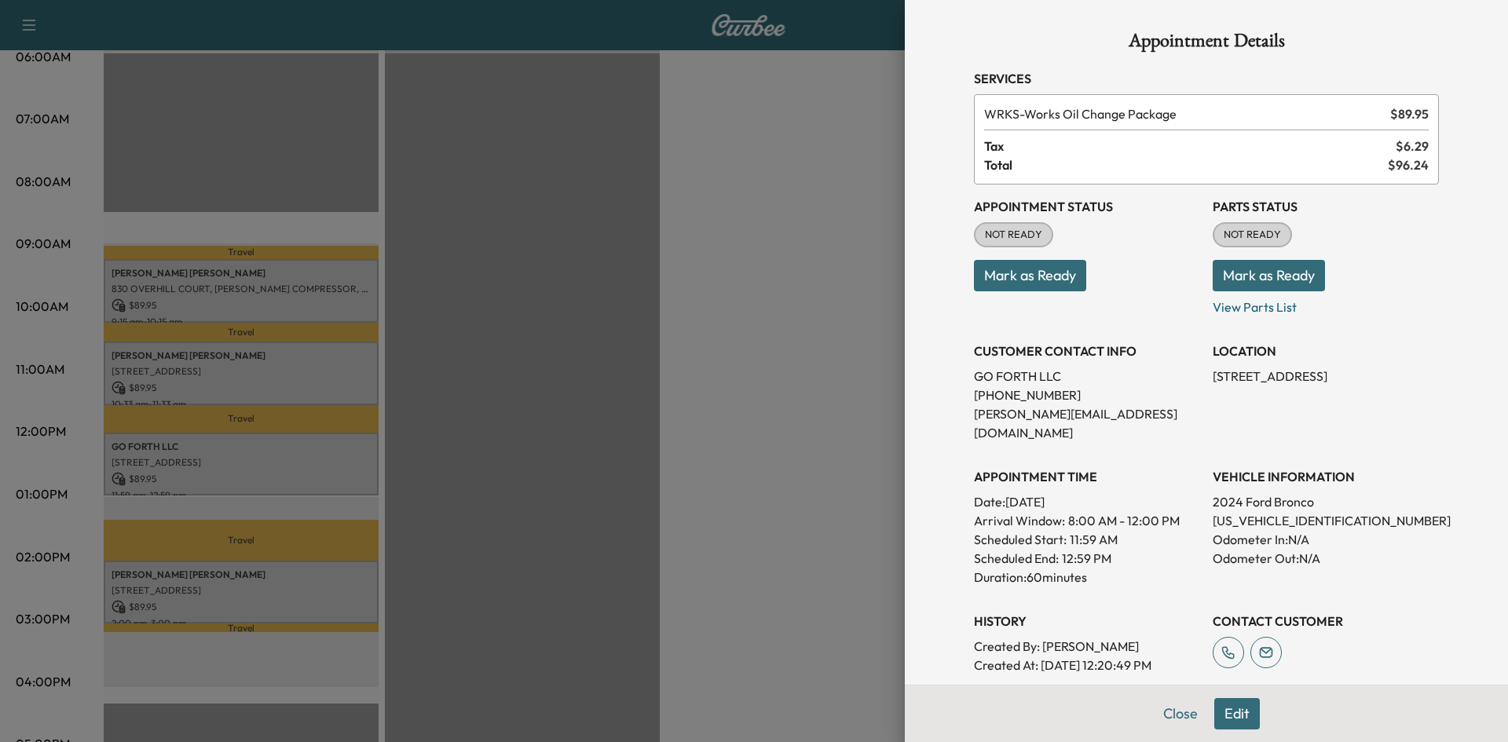
click at [1229, 710] on button "Edit" at bounding box center [1238, 713] width 46 height 31
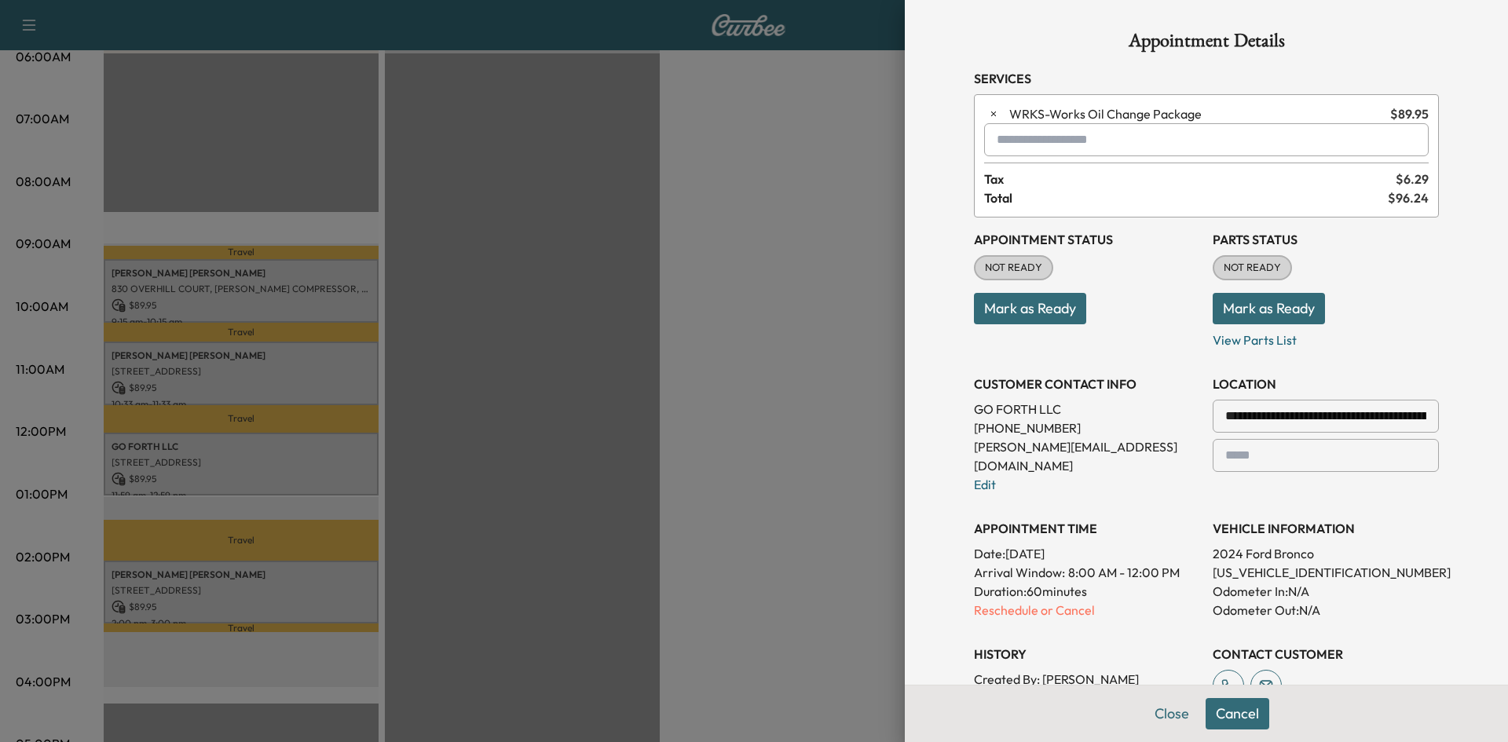
click at [1068, 387] on h3 "CUSTOMER CONTACT INFO" at bounding box center [1087, 384] width 226 height 19
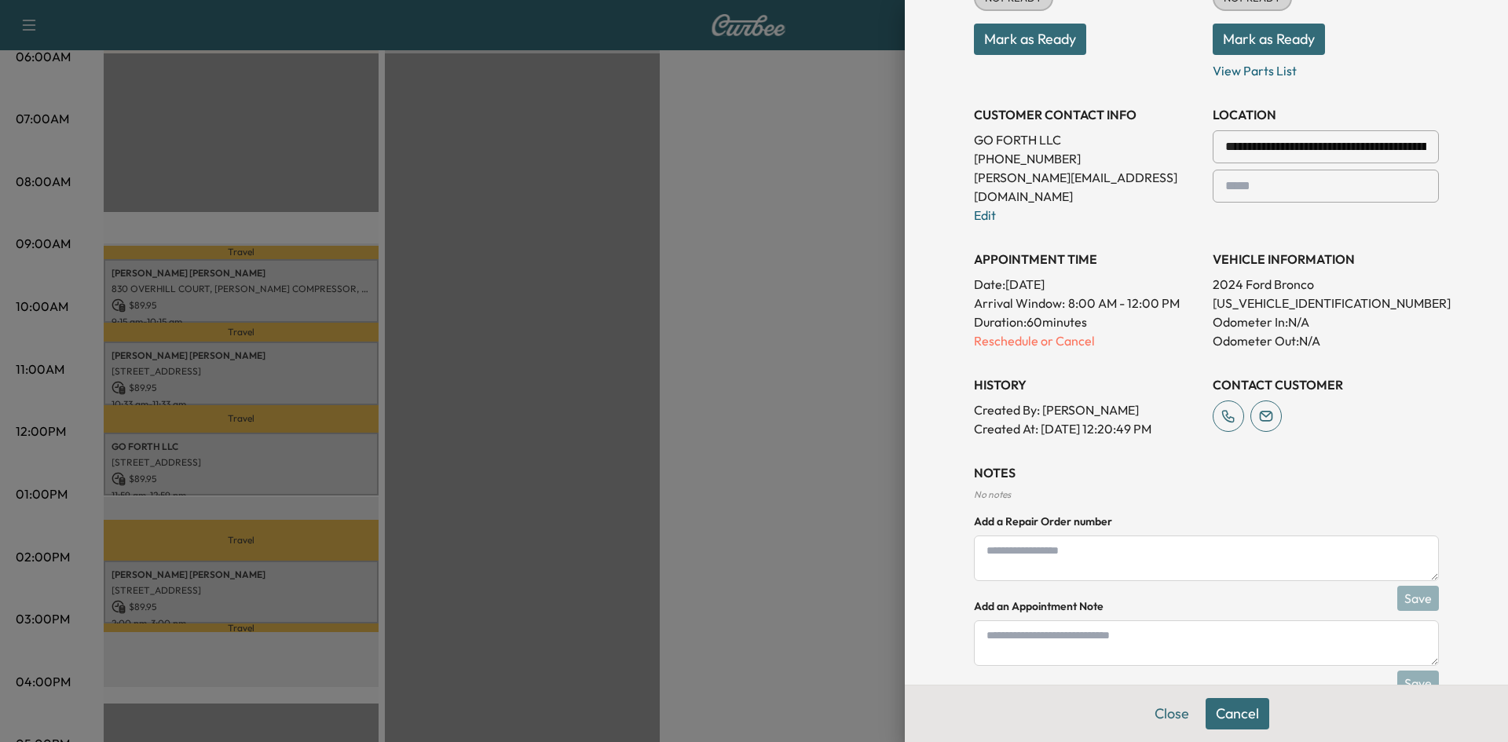
scroll to position [266, 0]
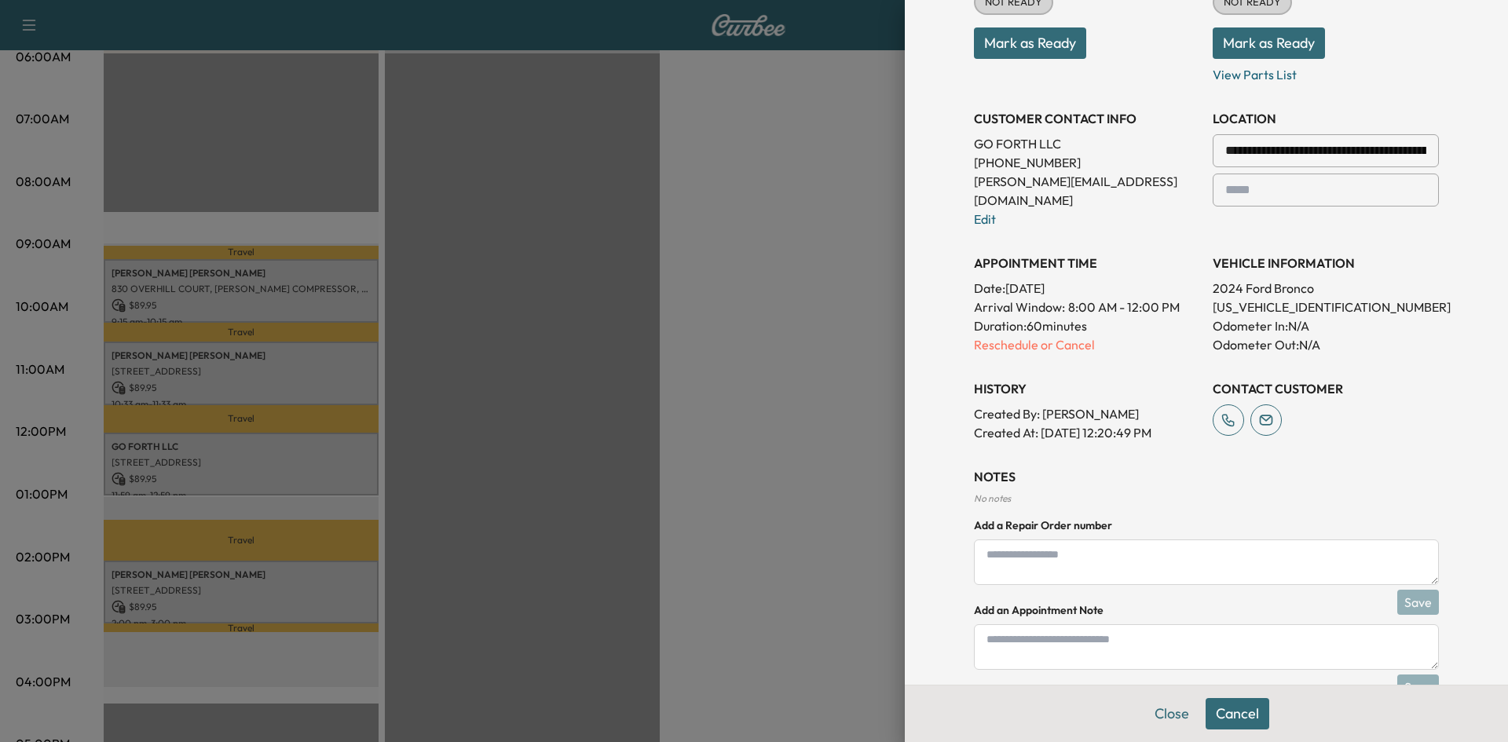
click at [1058, 552] on textarea at bounding box center [1206, 563] width 465 height 46
type textarea "**********"
click at [1410, 590] on button "Save" at bounding box center [1419, 602] width 42 height 25
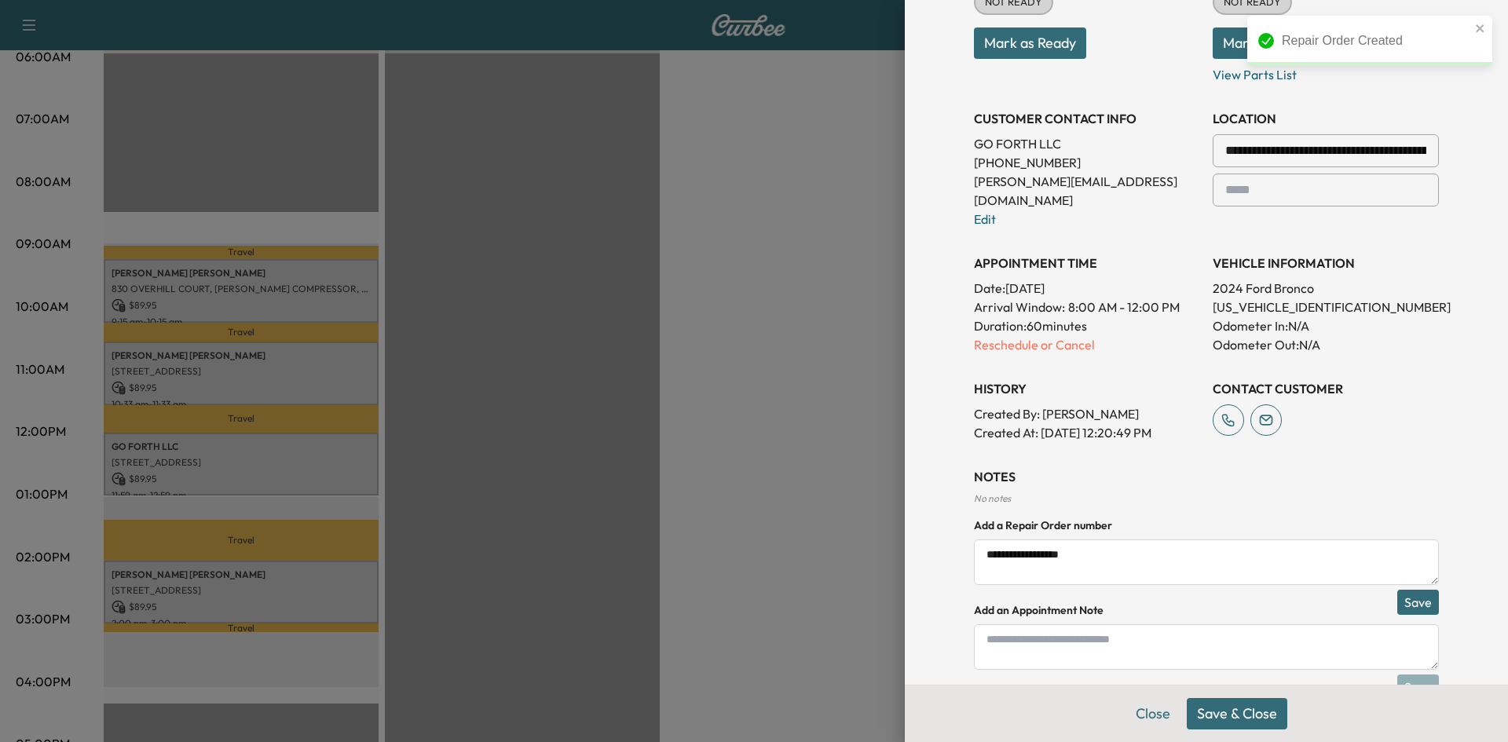
scroll to position [293, 0]
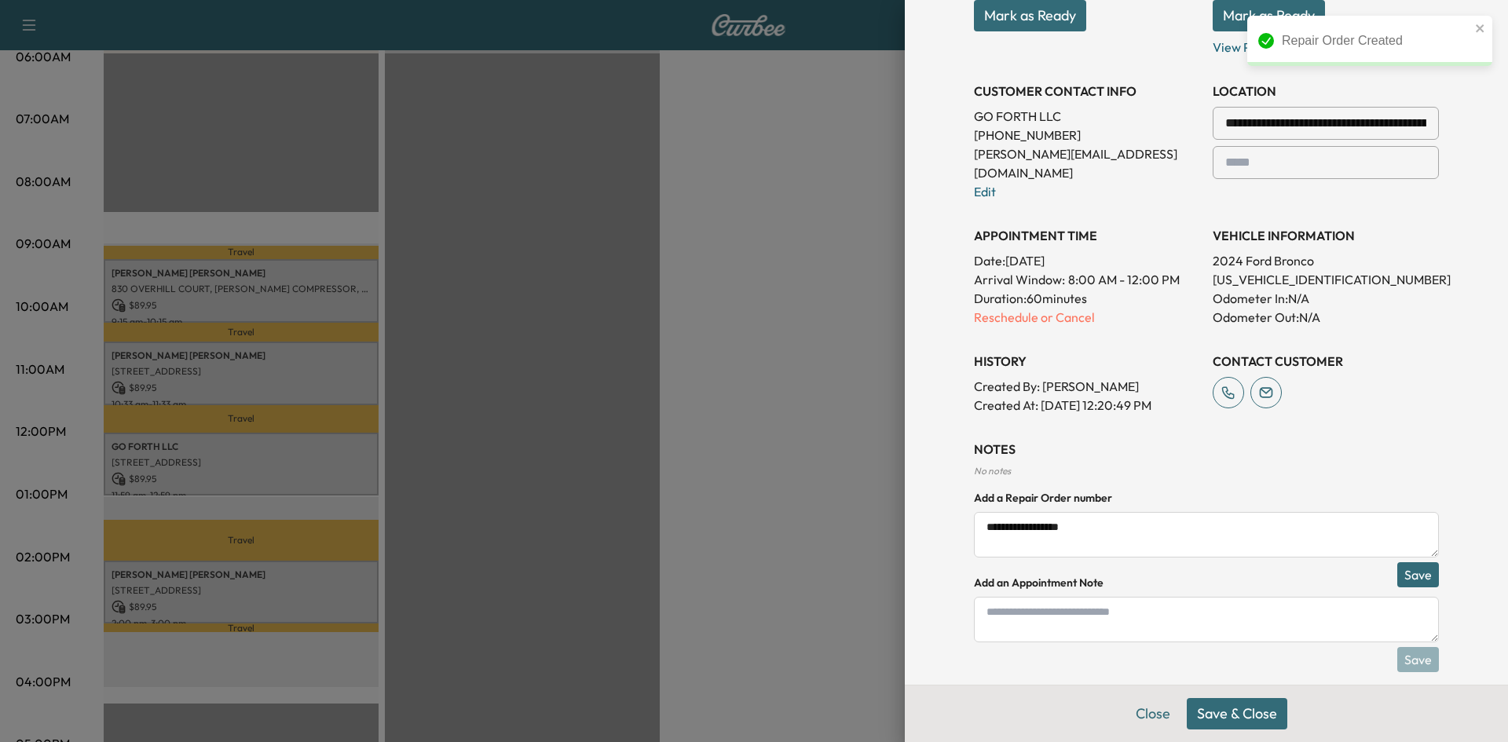
click at [1219, 714] on button "Save & Close" at bounding box center [1237, 713] width 101 height 31
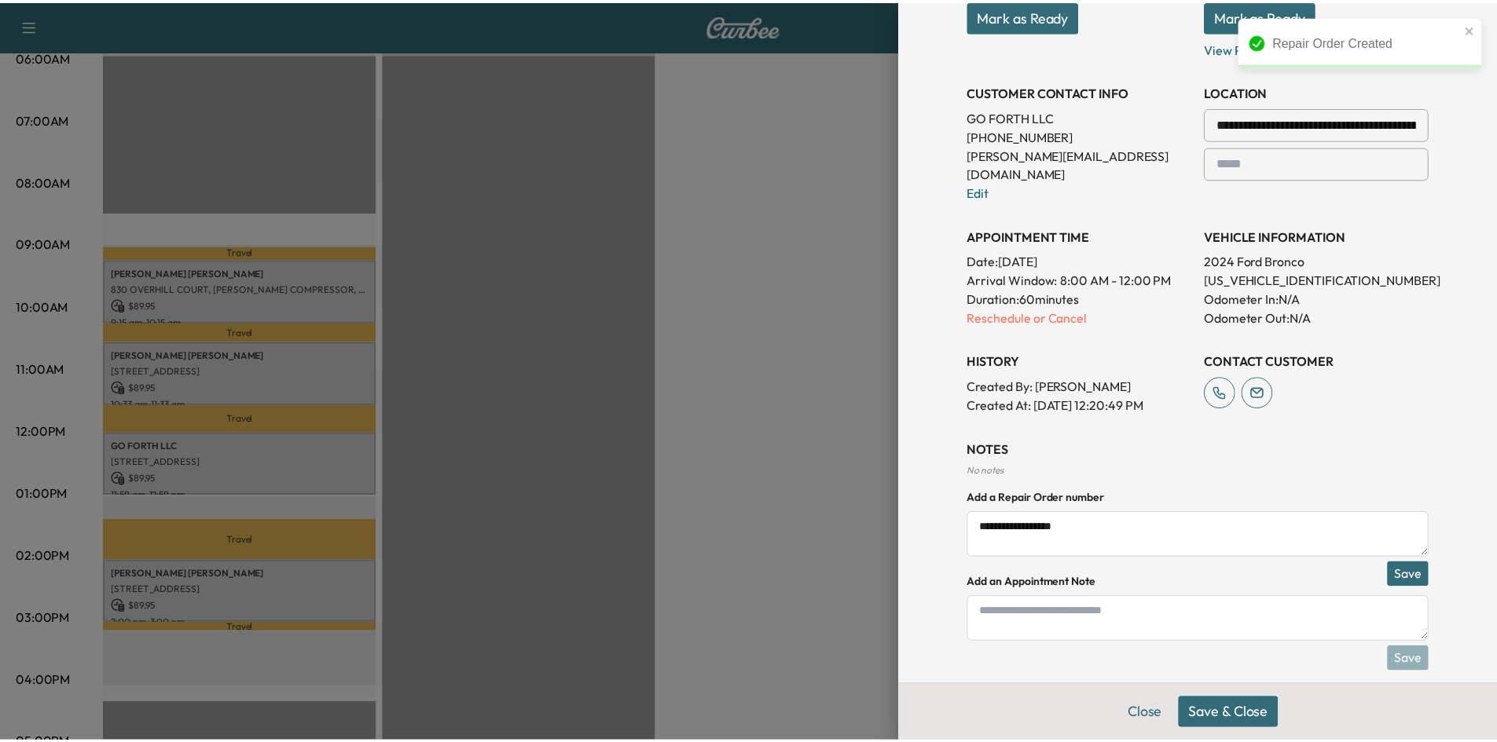
scroll to position [241, 0]
